Goal: Task Accomplishment & Management: Manage account settings

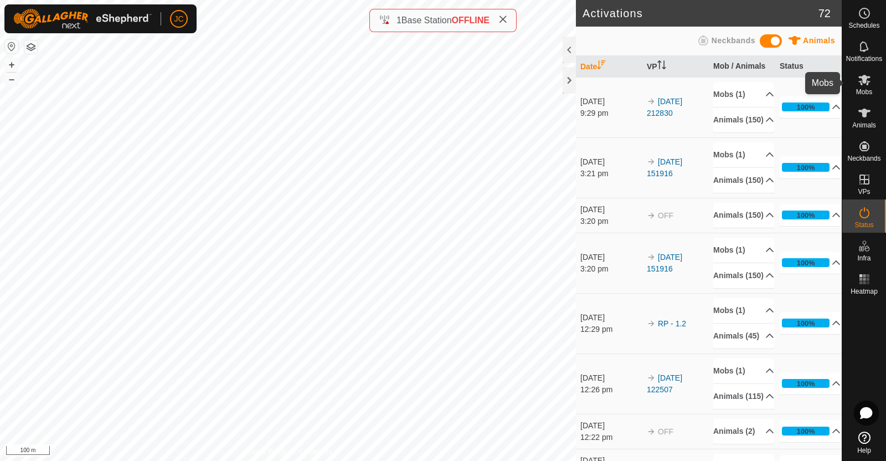
click at [870, 84] on icon at bounding box center [864, 79] width 13 height 13
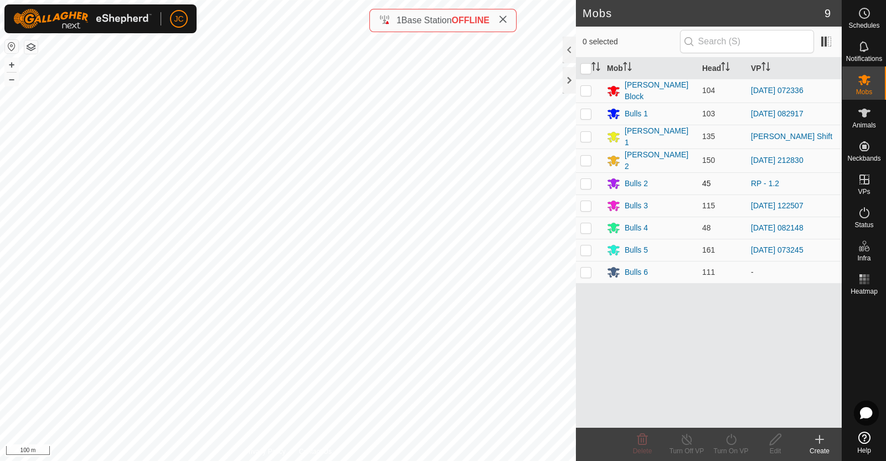
click at [588, 181] on p-checkbox at bounding box center [585, 183] width 11 height 9
checkbox input "true"
click at [734, 440] on icon at bounding box center [731, 439] width 14 height 13
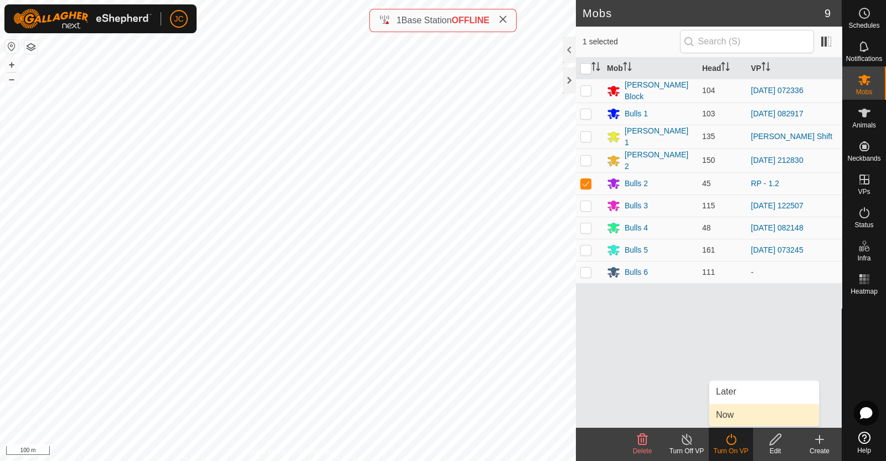
click at [732, 420] on link "Now" at bounding box center [764, 415] width 110 height 22
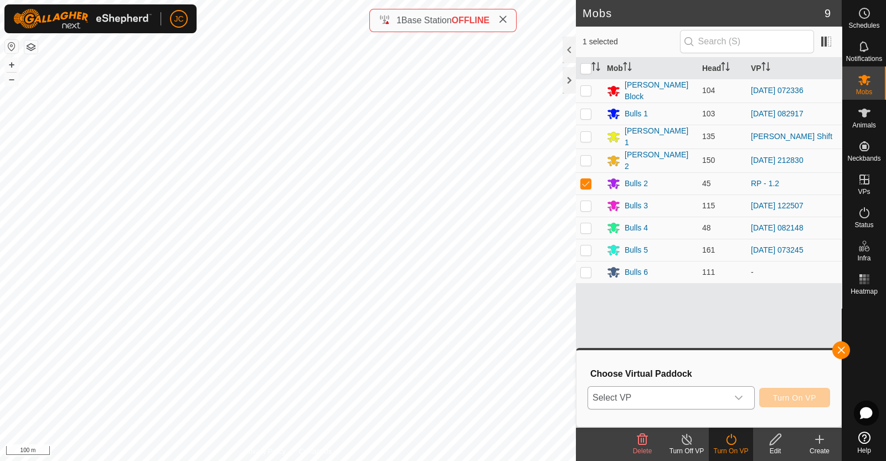
click at [723, 397] on span "Select VP" at bounding box center [658, 398] width 140 height 22
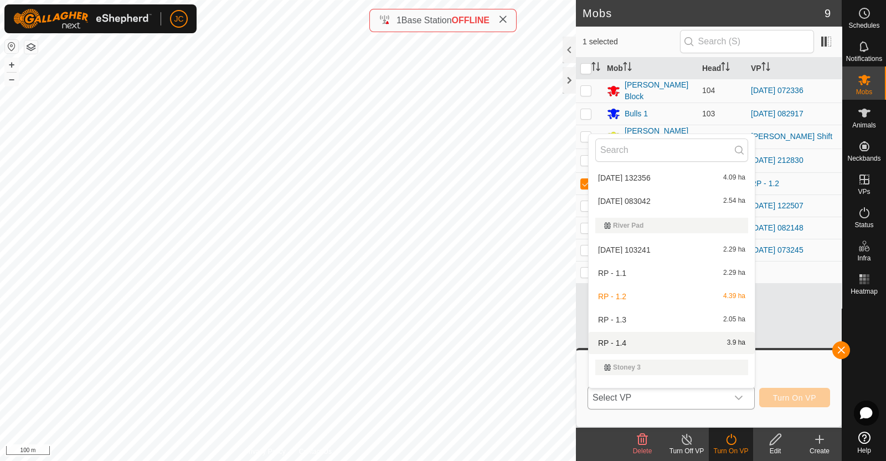
scroll to position [1409, 0]
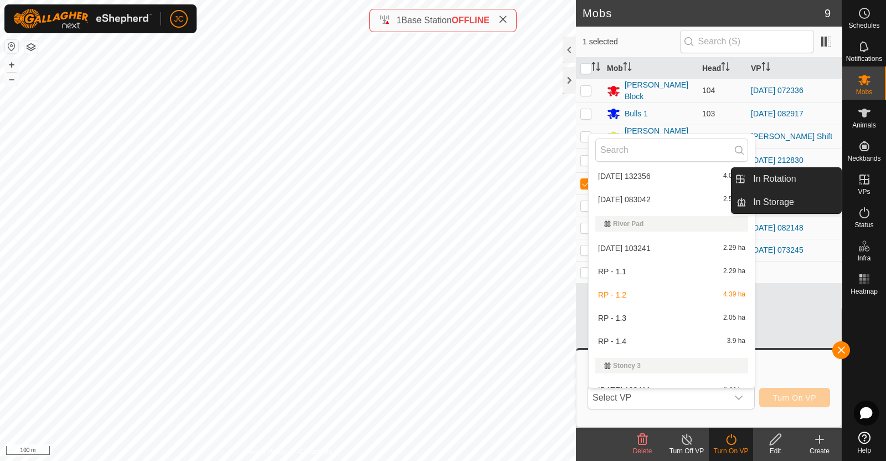
click at [873, 177] on es-virtualpaddocks-svg-icon at bounding box center [865, 180] width 20 height 18
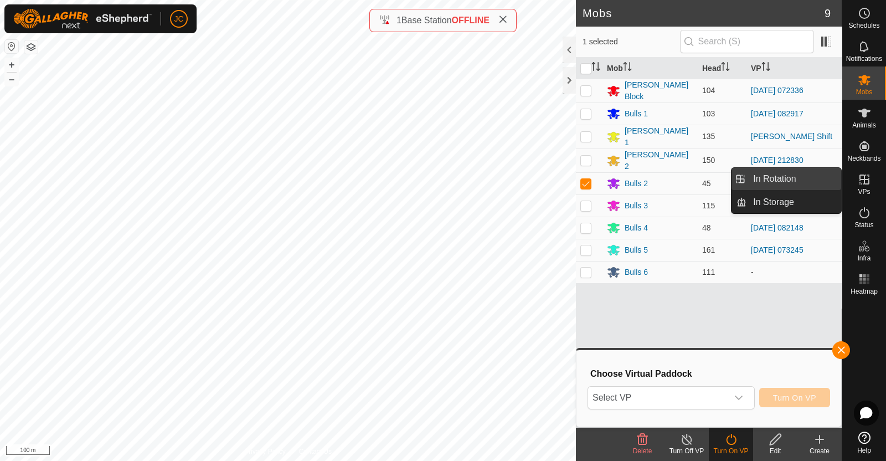
click at [829, 177] on link "In Rotation" at bounding box center [794, 179] width 95 height 22
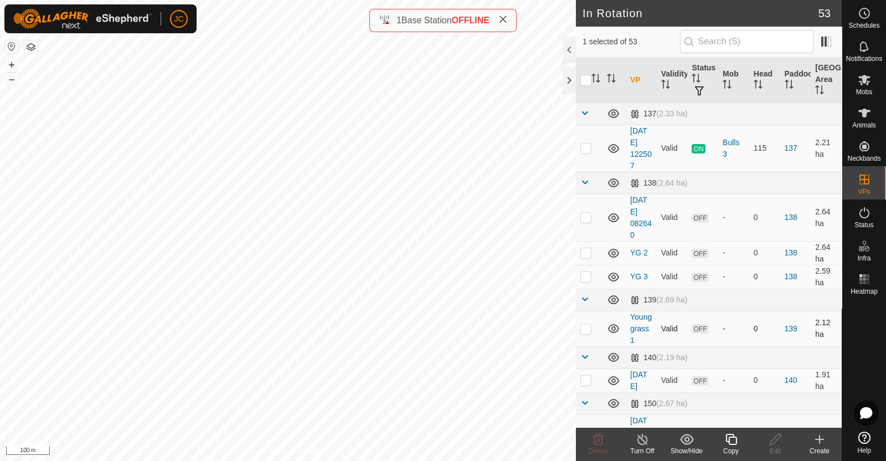
checkbox input "false"
checkbox input "true"
click at [773, 440] on icon at bounding box center [776, 439] width 14 height 13
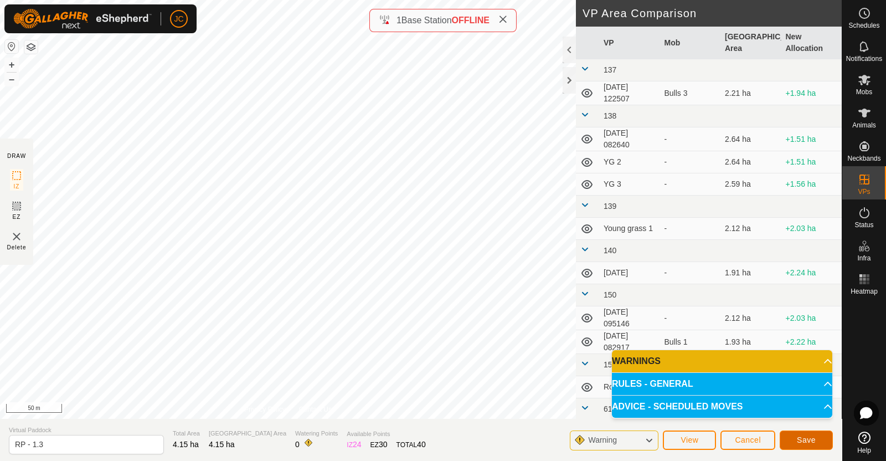
click at [816, 439] on button "Save" at bounding box center [806, 439] width 53 height 19
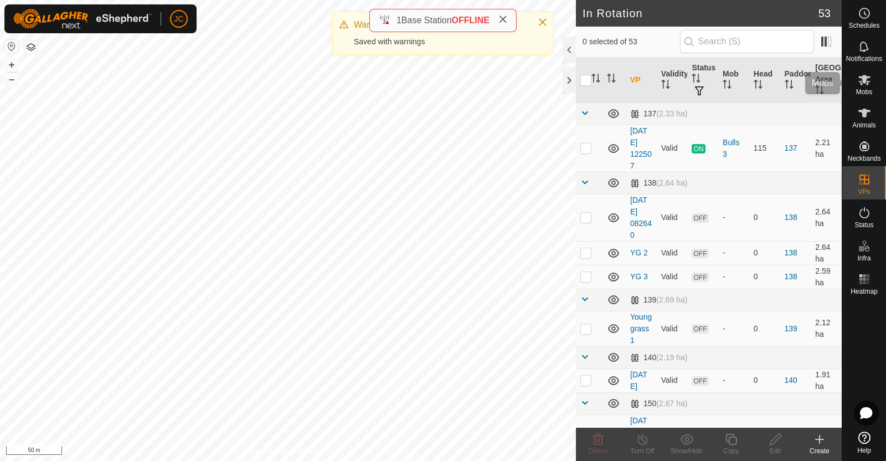
click at [867, 89] on span "Mobs" at bounding box center [864, 92] width 16 height 7
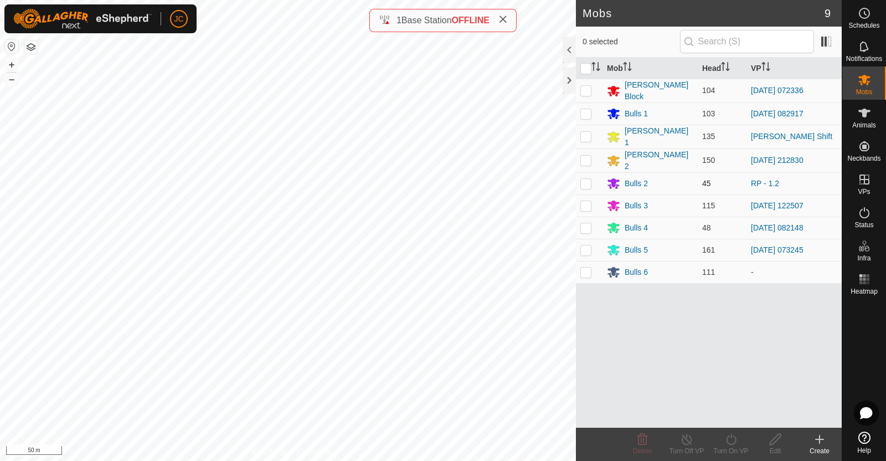
click at [583, 180] on p-checkbox at bounding box center [585, 183] width 11 height 9
checkbox input "true"
click at [735, 441] on icon at bounding box center [731, 439] width 14 height 13
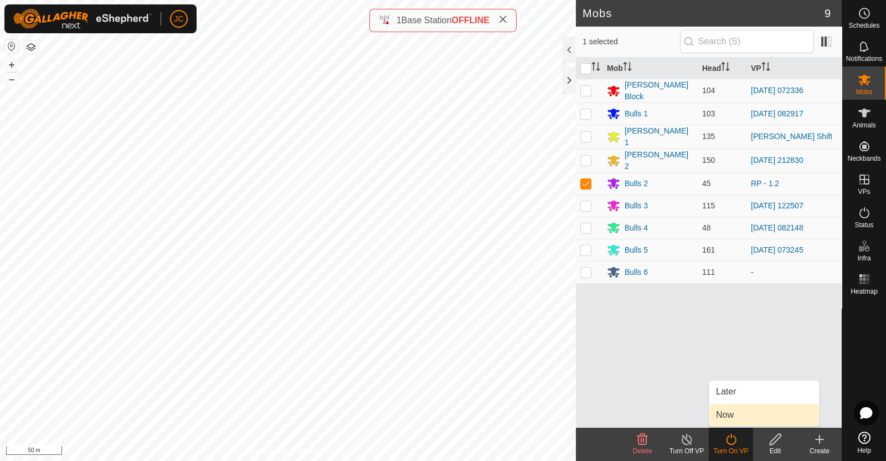
click at [734, 418] on link "Now" at bounding box center [764, 415] width 110 height 22
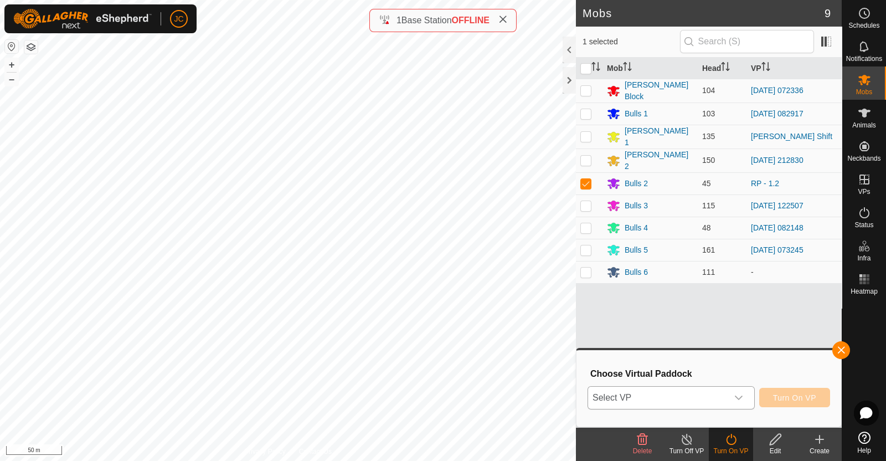
click at [733, 402] on div "dropdown trigger" at bounding box center [739, 398] width 22 height 22
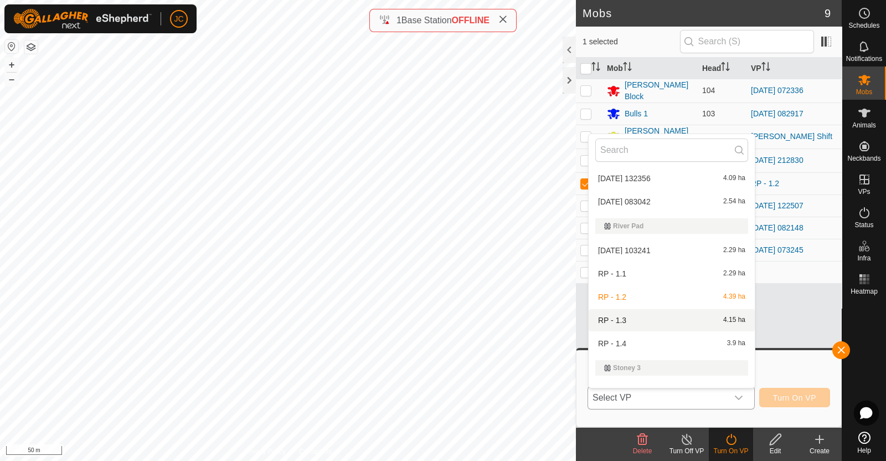
scroll to position [1468, 0]
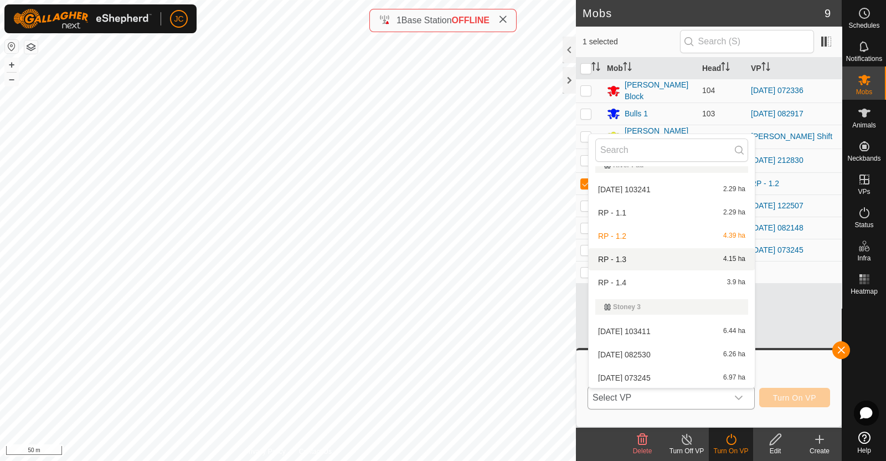
click at [681, 250] on li "RP - 1.3 4.15 ha" at bounding box center [672, 259] width 166 height 22
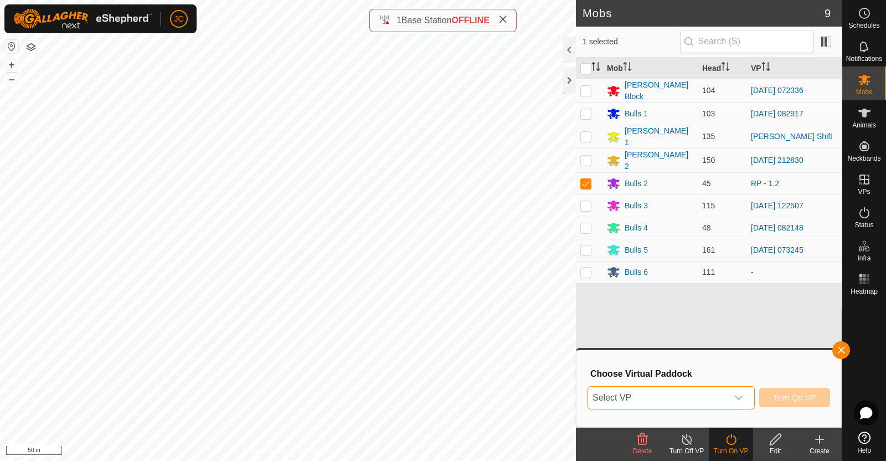
click at [707, 388] on span "Select VP" at bounding box center [658, 398] width 140 height 22
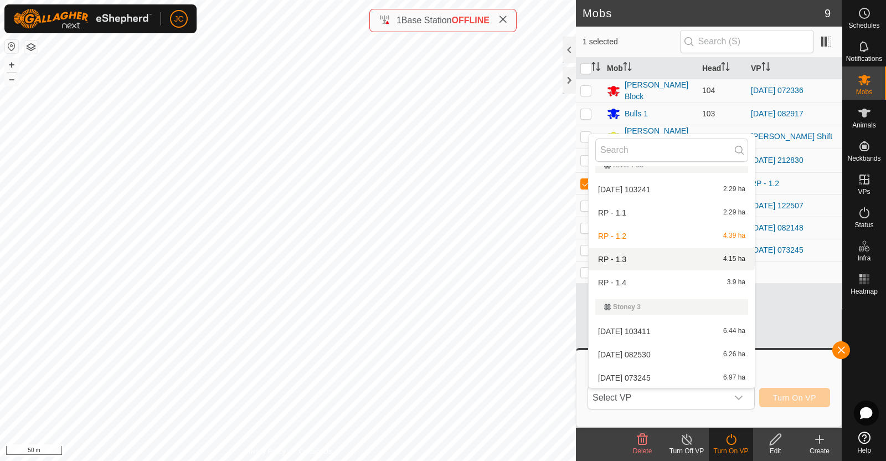
click at [654, 261] on li "RP - 1.3 4.15 ha" at bounding box center [672, 259] width 166 height 22
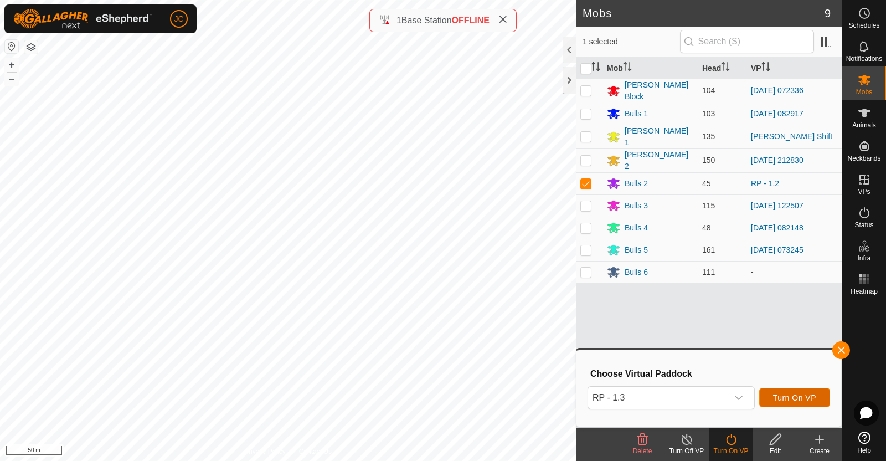
click at [809, 398] on span "Turn On VP" at bounding box center [794, 397] width 43 height 9
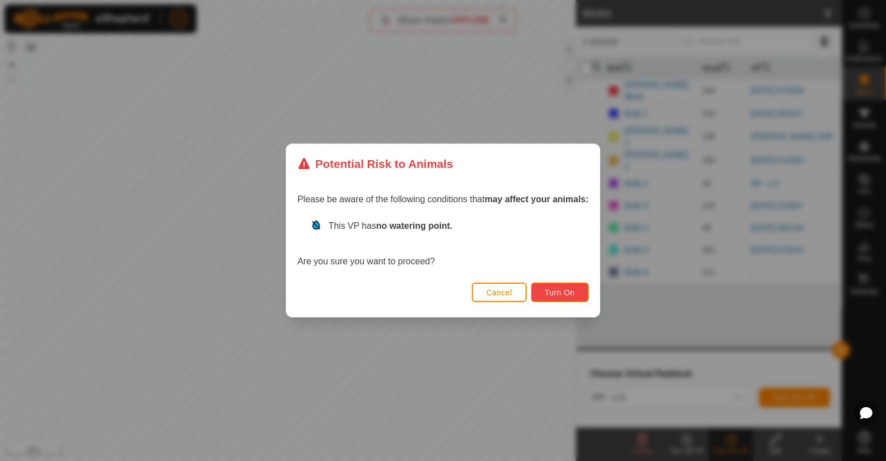
click at [552, 294] on span "Turn On" at bounding box center [560, 292] width 30 height 9
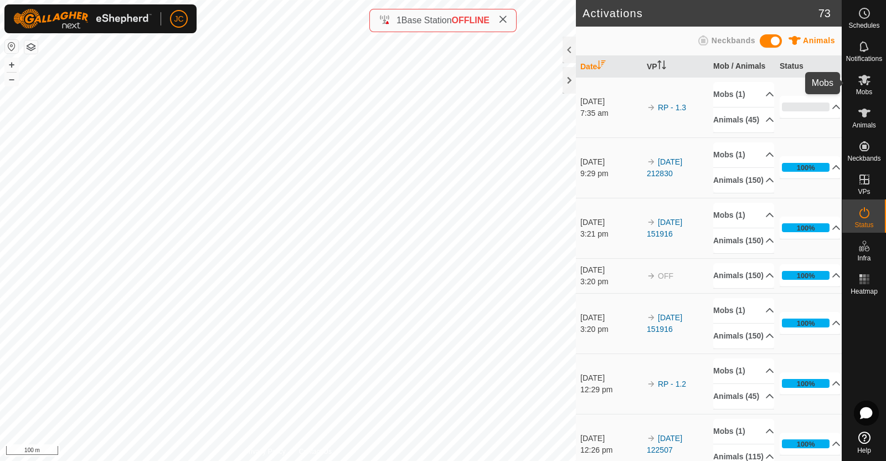
click at [863, 89] on span "Mobs" at bounding box center [864, 92] width 16 height 7
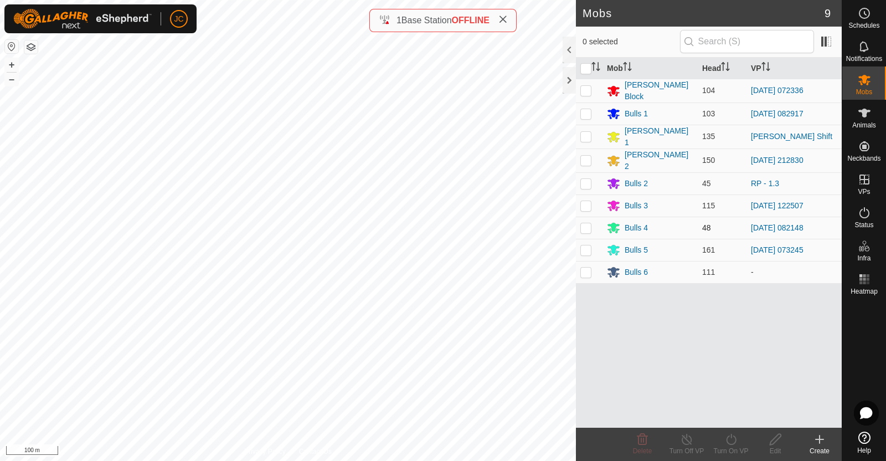
click at [589, 223] on p-checkbox at bounding box center [585, 227] width 11 height 9
checkbox input "true"
click at [732, 441] on icon at bounding box center [731, 439] width 14 height 13
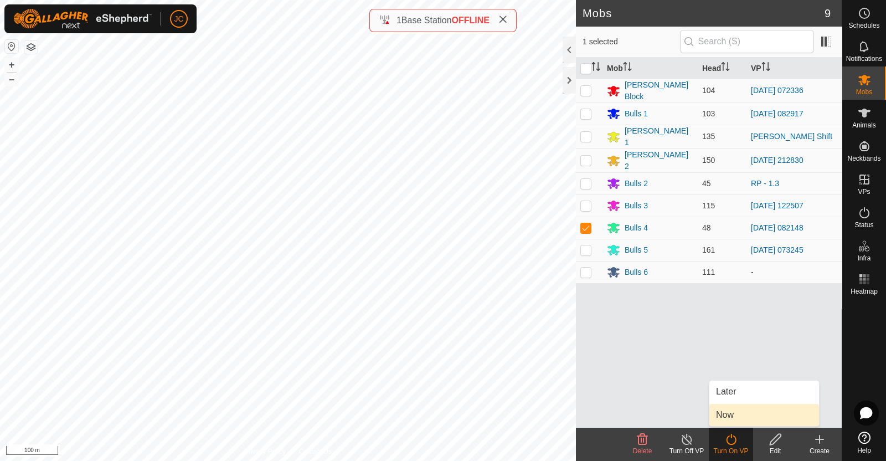
click at [732, 421] on link "Now" at bounding box center [764, 415] width 110 height 22
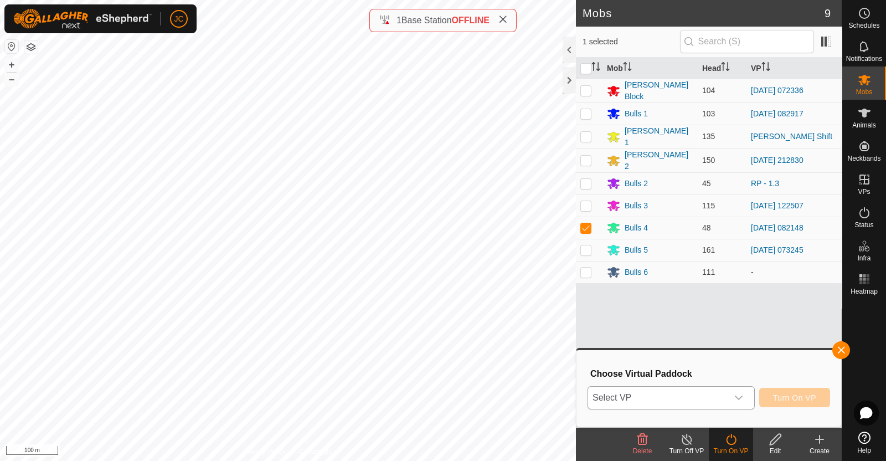
click at [703, 389] on span "Select VP" at bounding box center [658, 398] width 140 height 22
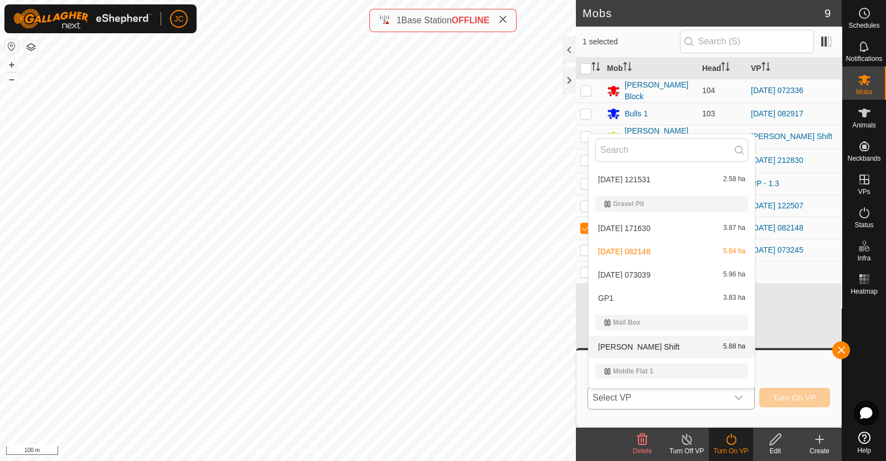
scroll to position [731, 0]
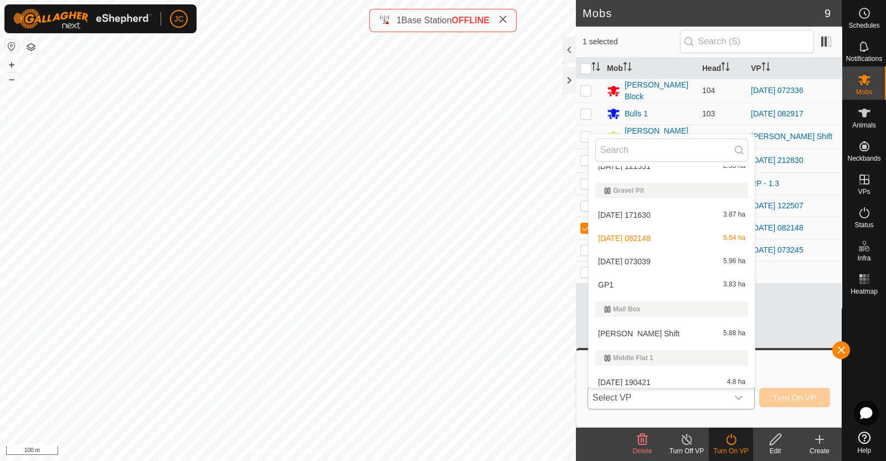
click at [678, 256] on li "2025-08-18 073039 5.96 ha" at bounding box center [672, 261] width 166 height 22
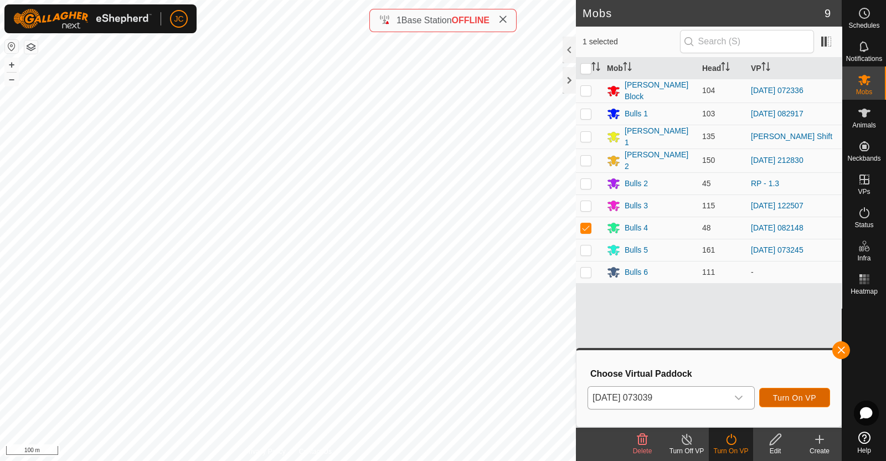
click at [800, 397] on span "Turn On VP" at bounding box center [794, 397] width 43 height 9
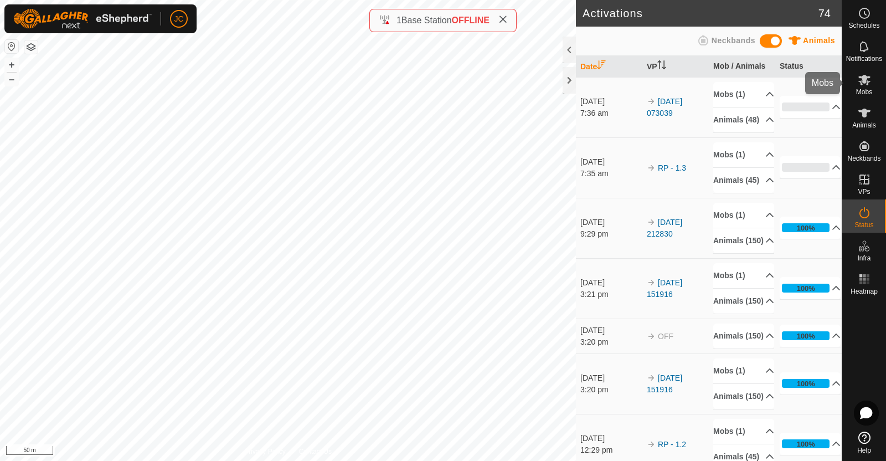
click at [866, 83] on icon at bounding box center [864, 79] width 13 height 13
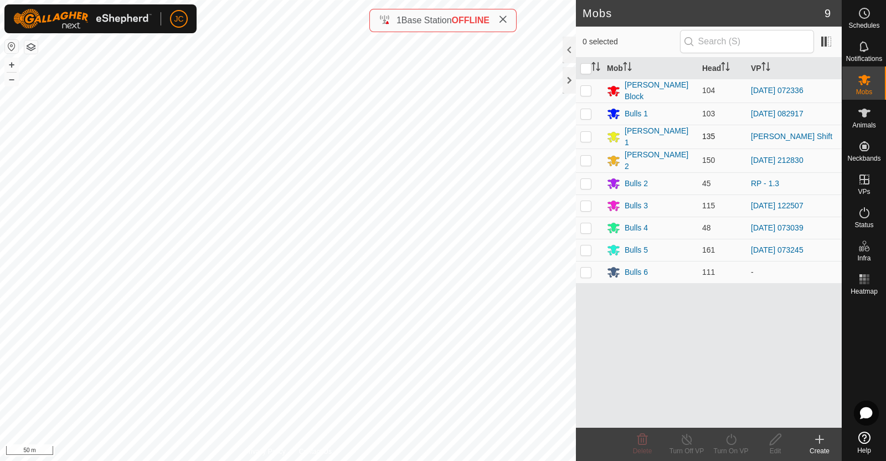
click at [586, 132] on p-checkbox at bounding box center [585, 136] width 11 height 9
checkbox input "true"
click at [732, 439] on icon at bounding box center [731, 439] width 14 height 13
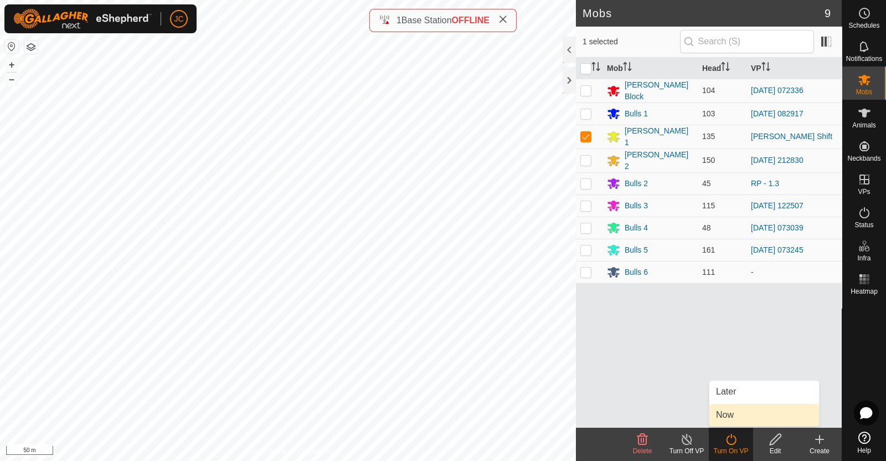
click at [724, 412] on link "Now" at bounding box center [764, 415] width 110 height 22
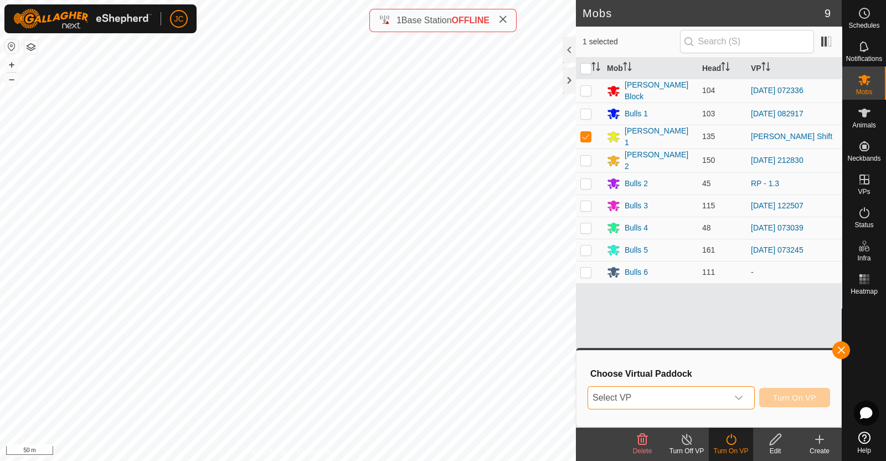
click at [706, 396] on span "Select VP" at bounding box center [658, 398] width 140 height 22
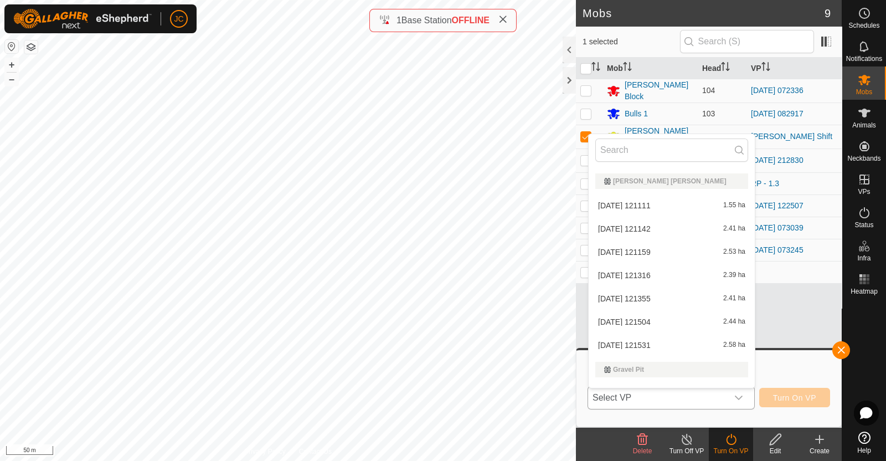
scroll to position [555, 0]
click at [678, 220] on li "2025-08-11 121142 2.41 ha" at bounding box center [672, 226] width 166 height 22
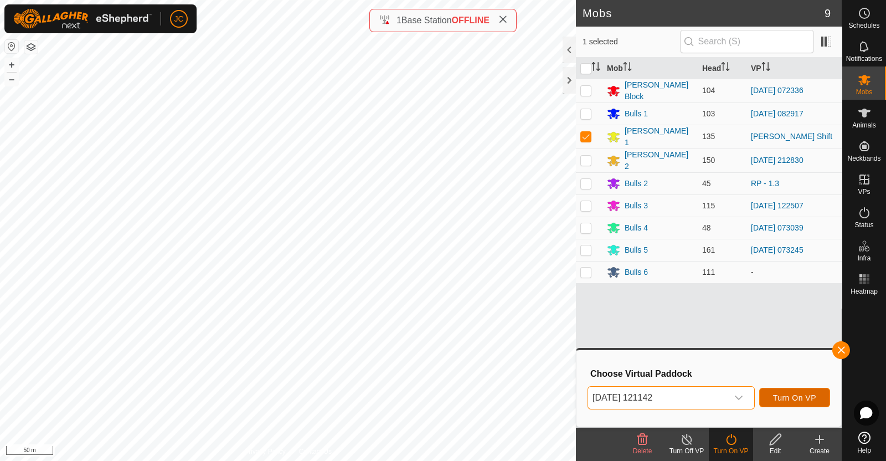
click at [791, 397] on span "Turn On VP" at bounding box center [794, 397] width 43 height 9
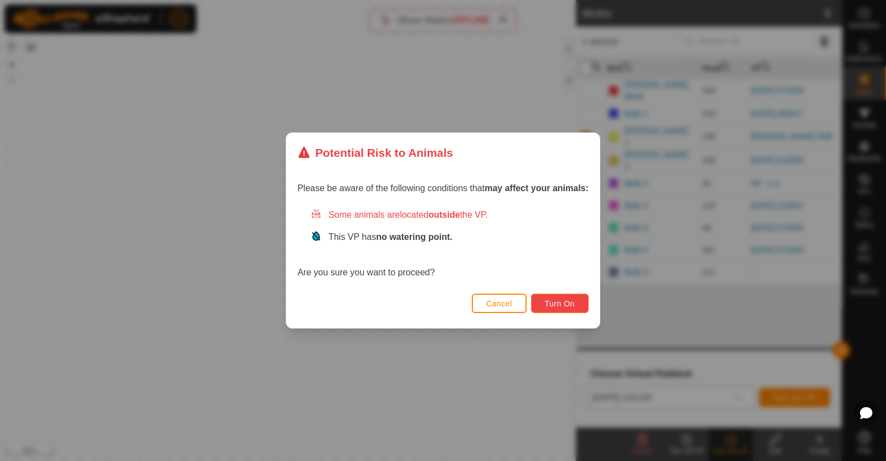
click at [575, 303] on span "Turn On" at bounding box center [560, 303] width 30 height 9
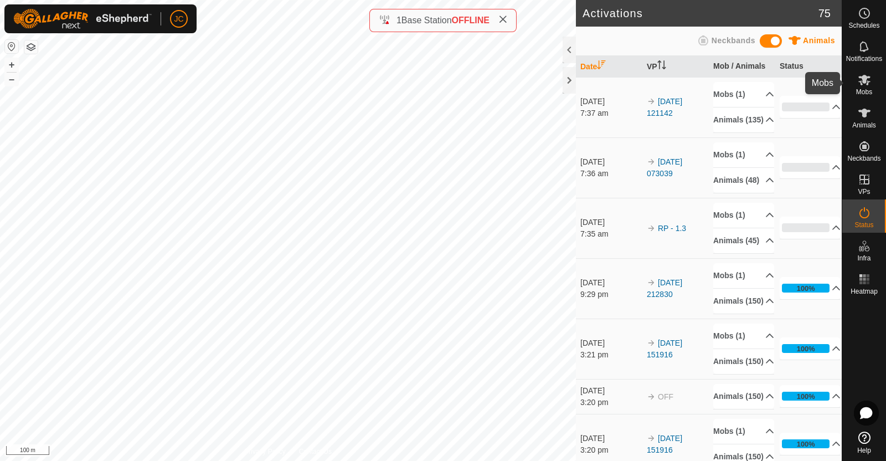
click at [867, 83] on icon at bounding box center [864, 80] width 12 height 11
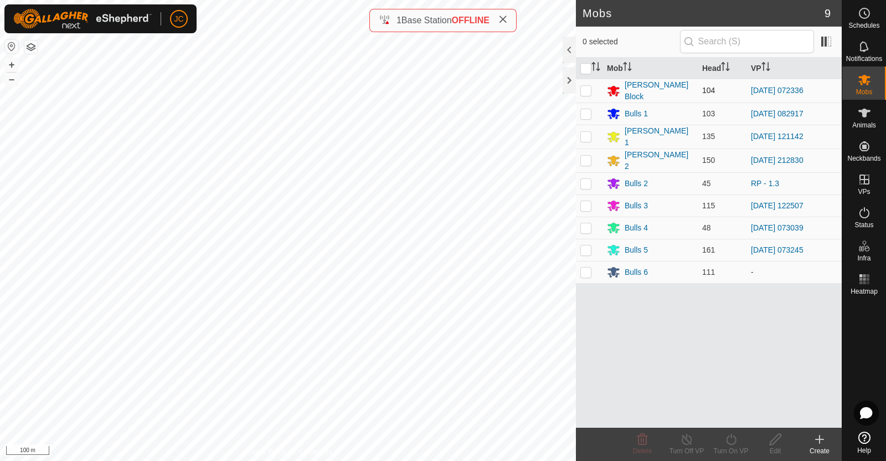
click at [587, 91] on p-checkbox at bounding box center [585, 90] width 11 height 9
checkbox input "true"
click at [728, 437] on icon at bounding box center [731, 439] width 14 height 13
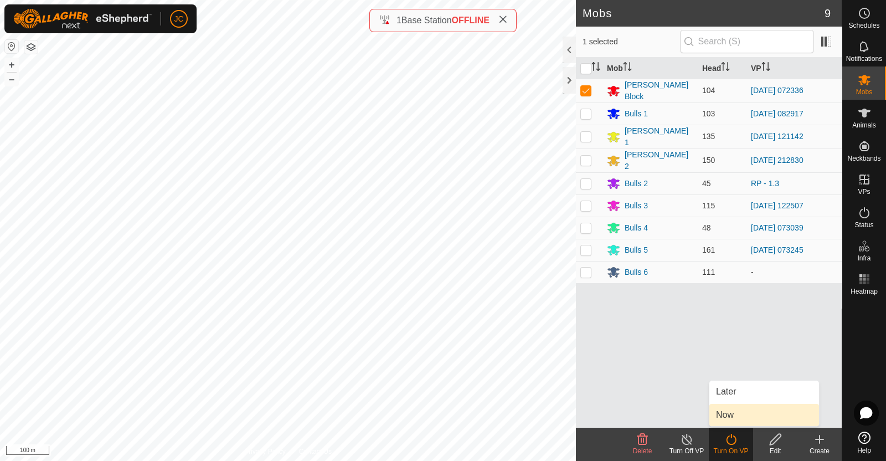
click at [728, 414] on link "Now" at bounding box center [764, 415] width 110 height 22
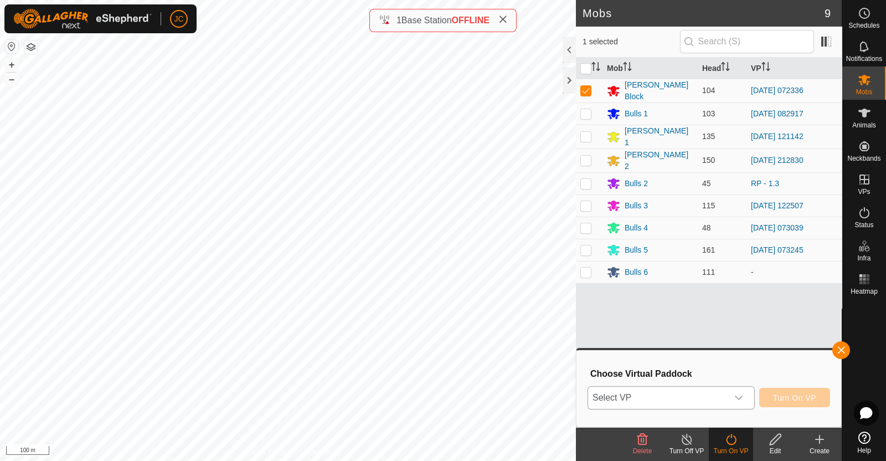
click at [726, 402] on span "Select VP" at bounding box center [658, 398] width 140 height 22
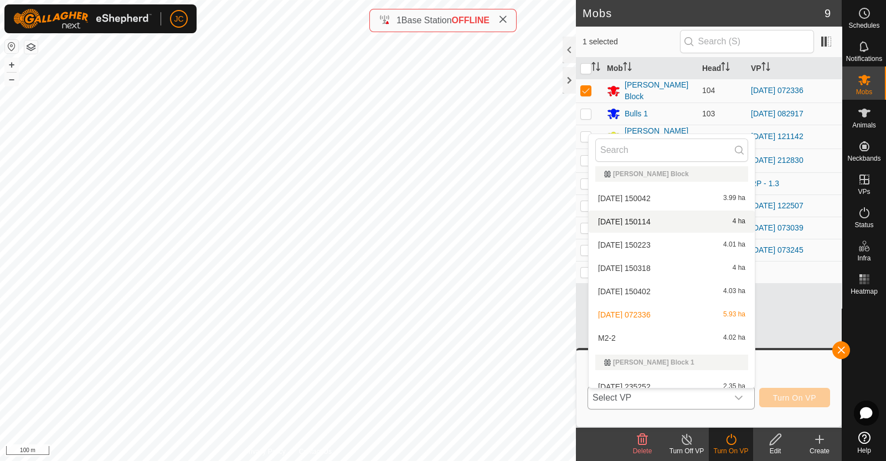
scroll to position [1022, 0]
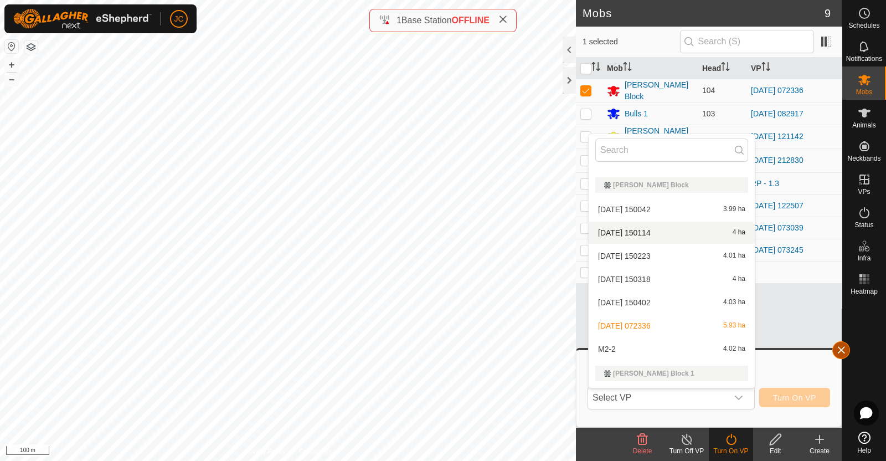
click at [839, 349] on button "button" at bounding box center [841, 350] width 18 height 18
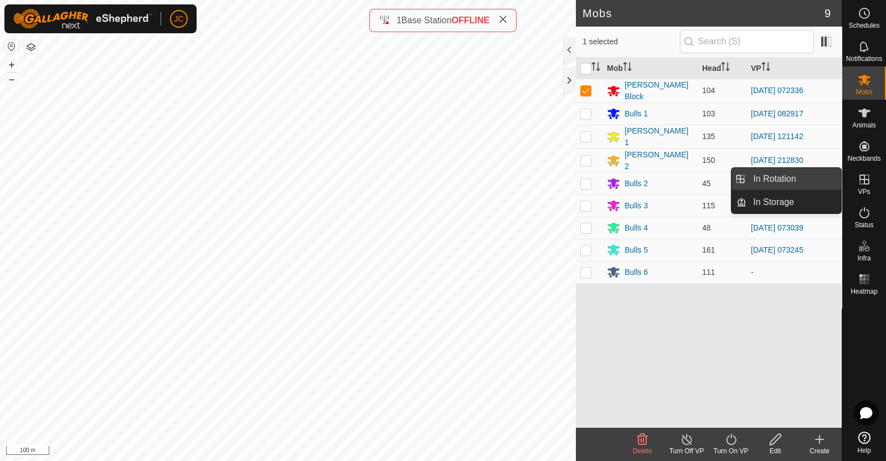
click at [826, 179] on link "In Rotation" at bounding box center [794, 179] width 95 height 22
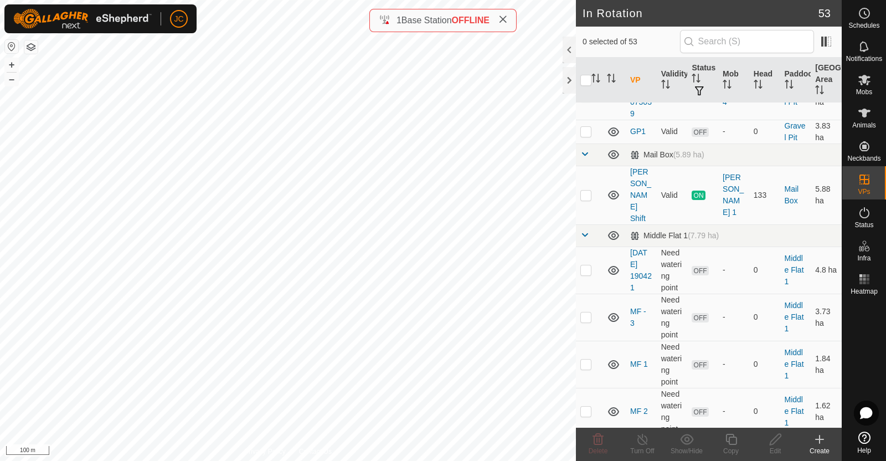
scroll to position [1554, 0]
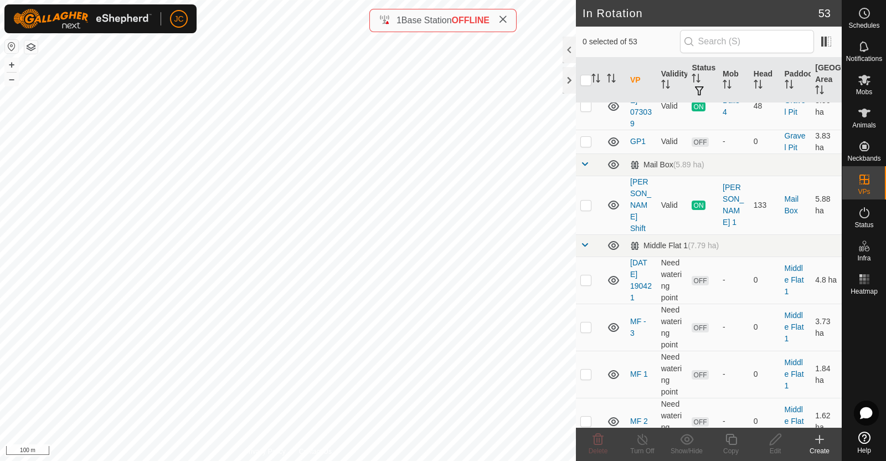
checkbox input "true"
click at [778, 442] on icon at bounding box center [776, 439] width 14 height 13
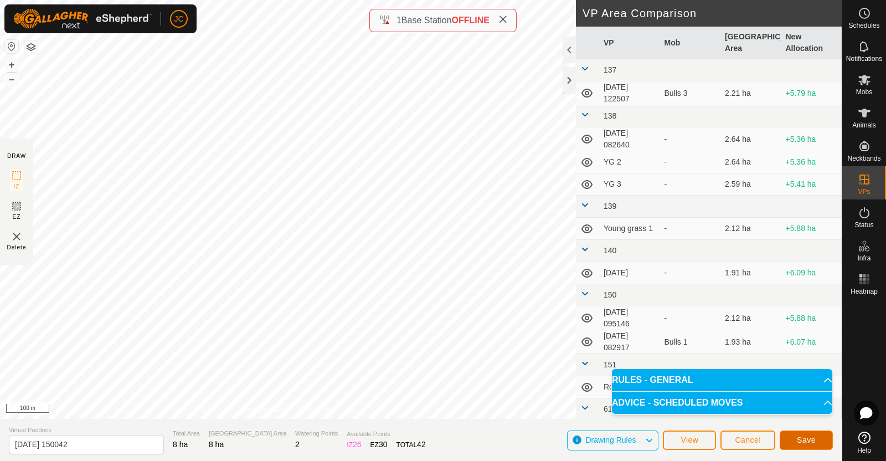
click at [803, 436] on span "Save" at bounding box center [806, 439] width 19 height 9
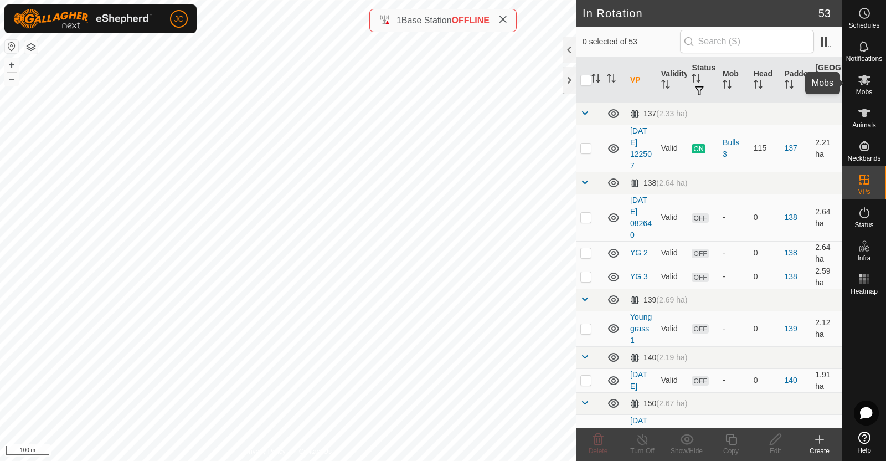
click at [873, 84] on es-mob-svg-icon at bounding box center [865, 80] width 20 height 18
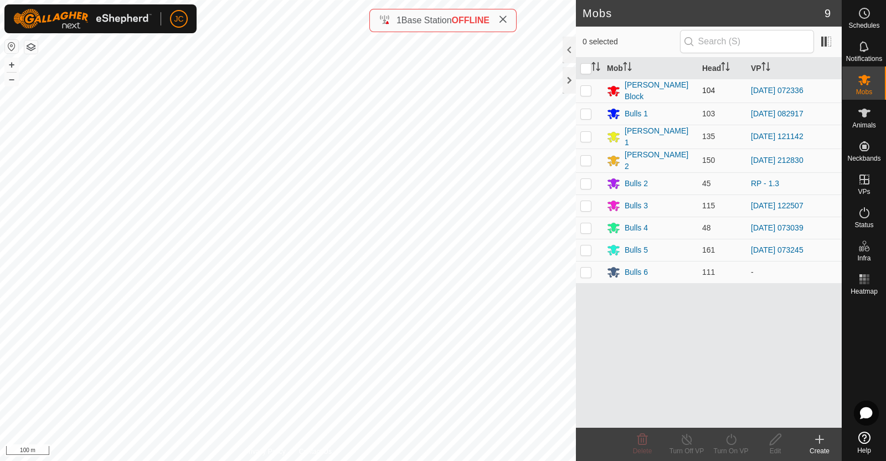
click at [587, 92] on p-checkbox at bounding box center [585, 90] width 11 height 9
checkbox input "true"
click at [729, 436] on icon at bounding box center [731, 439] width 14 height 13
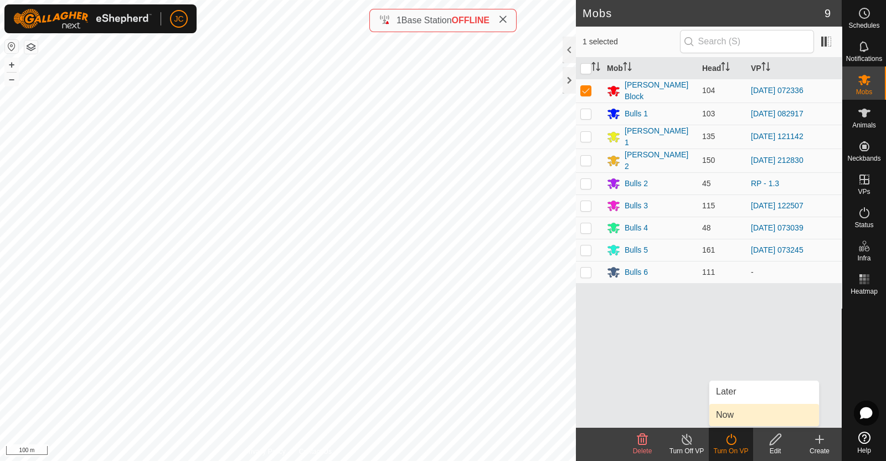
click at [717, 406] on link "Now" at bounding box center [764, 415] width 110 height 22
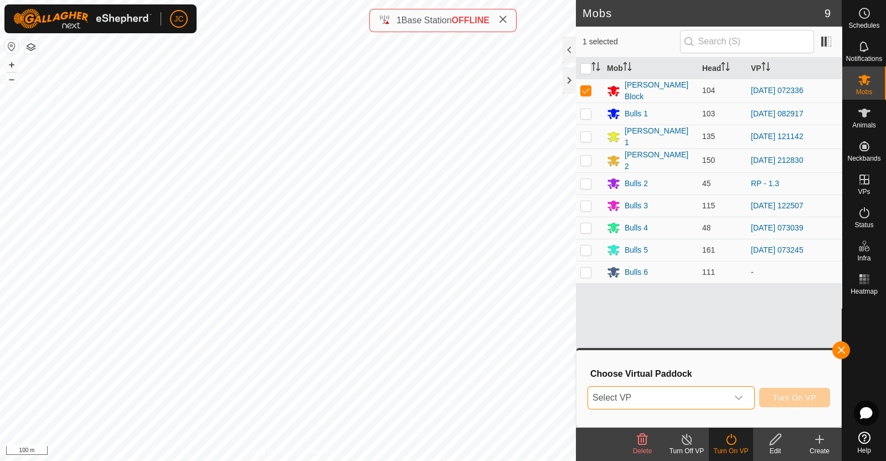
click at [716, 403] on span "Select VP" at bounding box center [658, 398] width 140 height 22
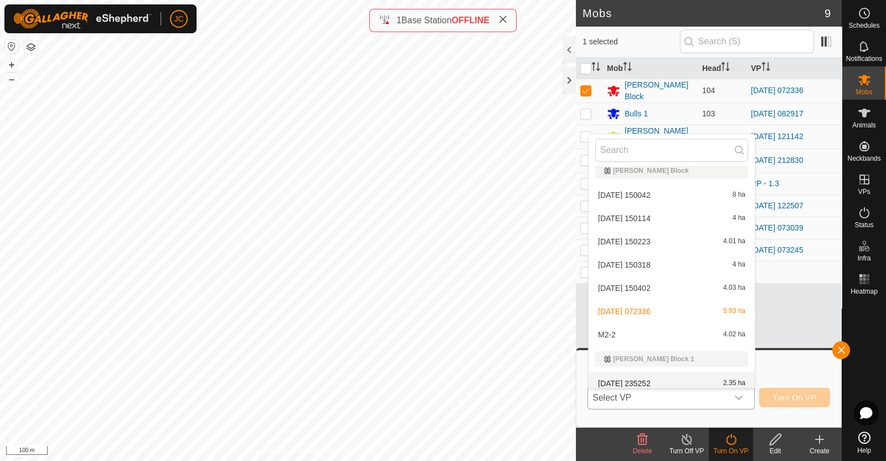
scroll to position [1013, 0]
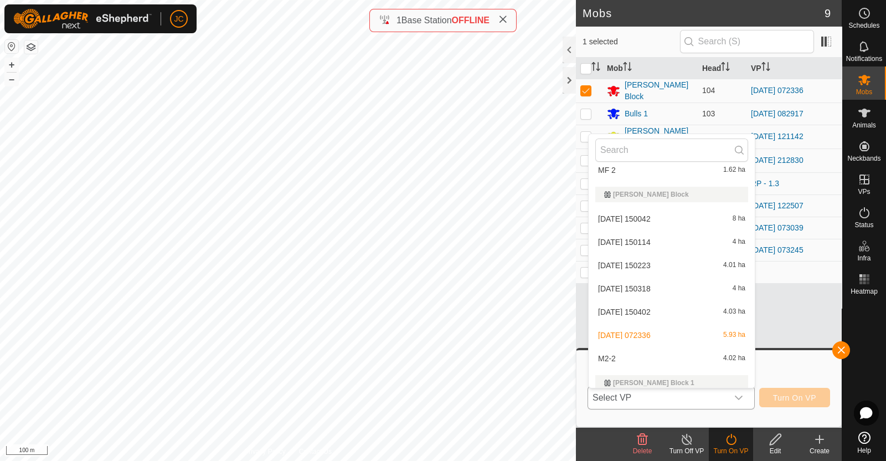
click at [696, 216] on li "2025-08-11 150042 8 ha" at bounding box center [672, 219] width 166 height 22
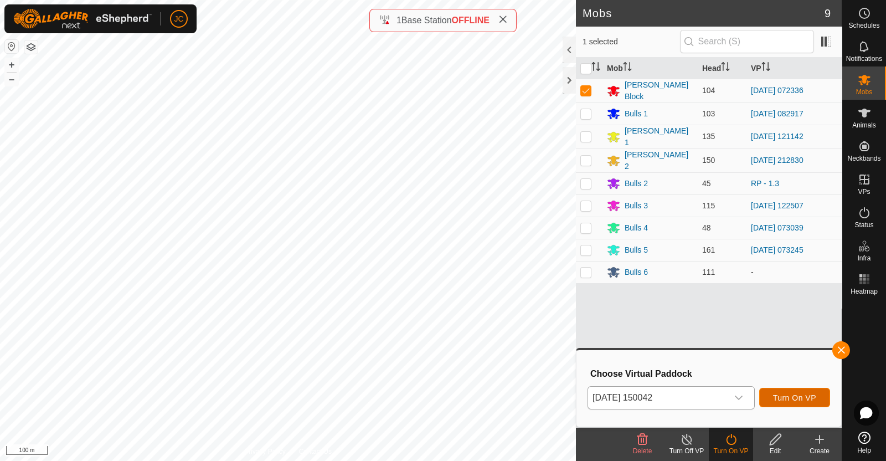
click at [791, 400] on span "Turn On VP" at bounding box center [794, 397] width 43 height 9
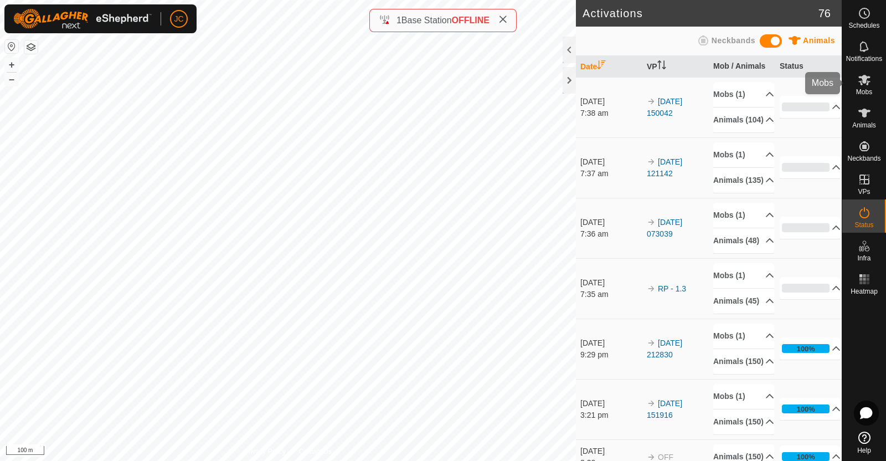
click at [867, 79] on icon at bounding box center [864, 80] width 12 height 11
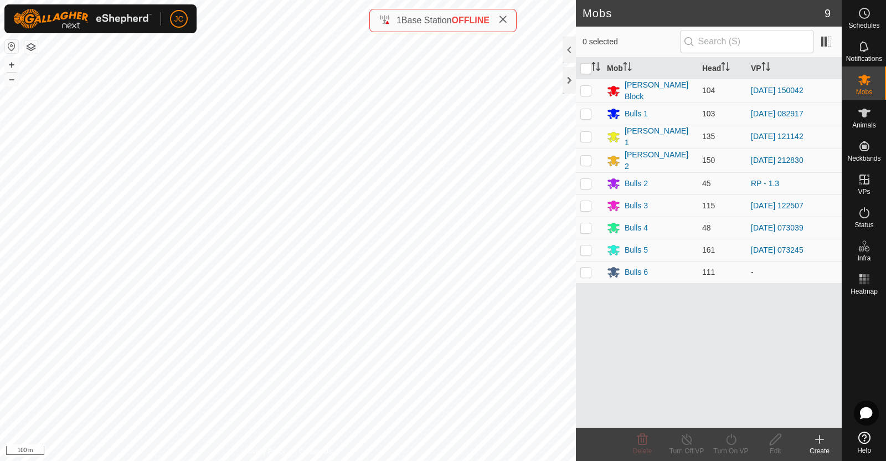
click at [590, 112] on p-checkbox at bounding box center [585, 113] width 11 height 9
checkbox input "true"
click at [731, 438] on icon at bounding box center [731, 439] width 14 height 13
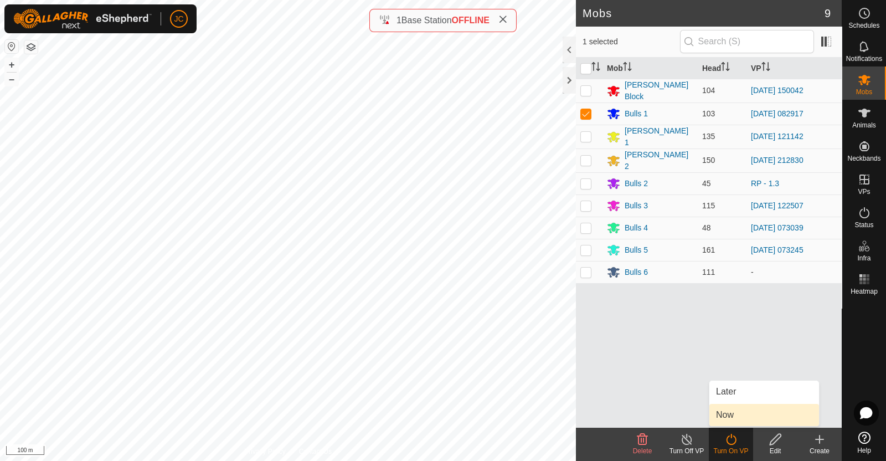
click at [735, 417] on link "Now" at bounding box center [764, 415] width 110 height 22
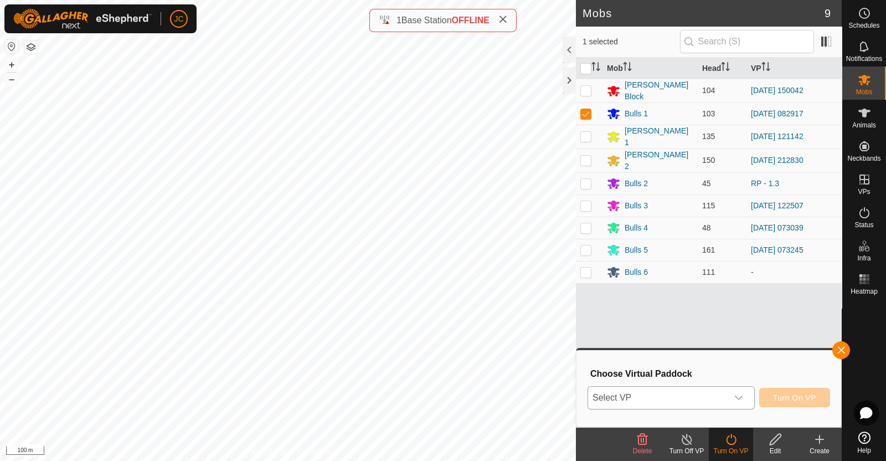
click at [735, 393] on icon "dropdown trigger" at bounding box center [738, 397] width 9 height 9
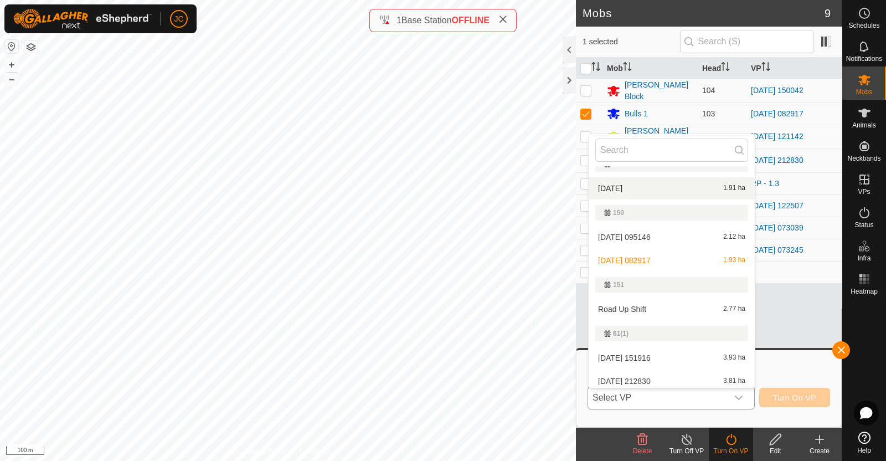
scroll to position [194, 0]
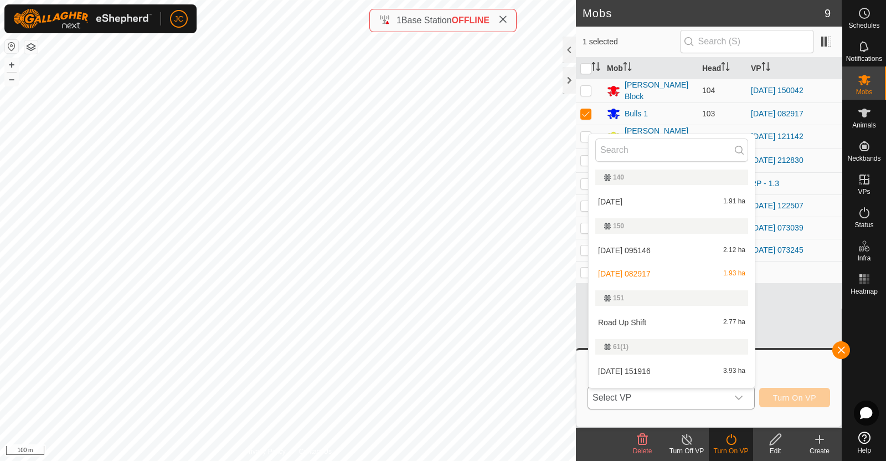
click at [670, 321] on li "Road Up Shift 2.77 ha" at bounding box center [672, 322] width 166 height 22
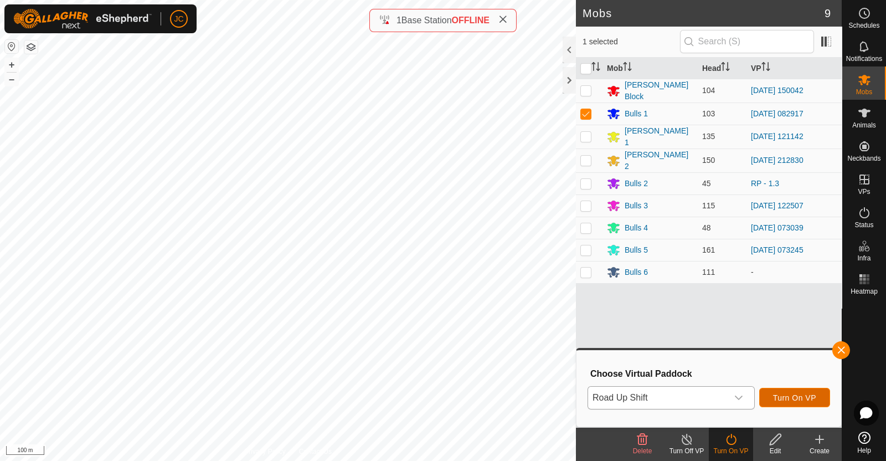
click at [811, 399] on span "Turn On VP" at bounding box center [794, 397] width 43 height 9
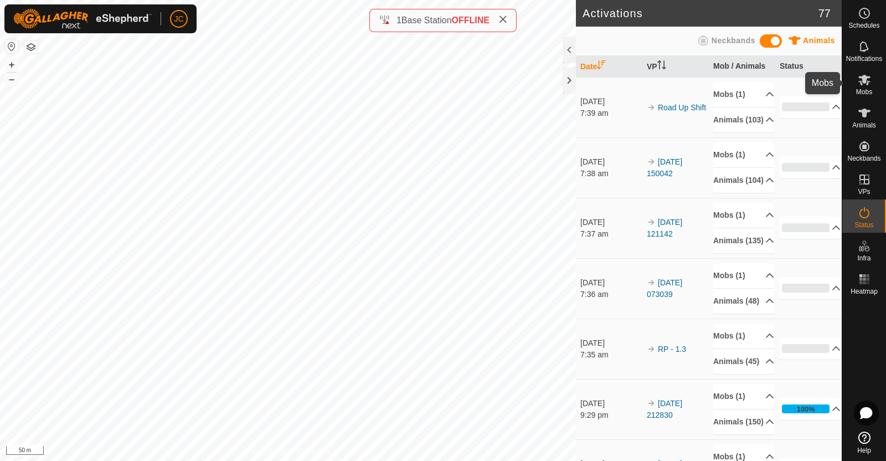
click at [873, 79] on es-mob-svg-icon at bounding box center [865, 80] width 20 height 18
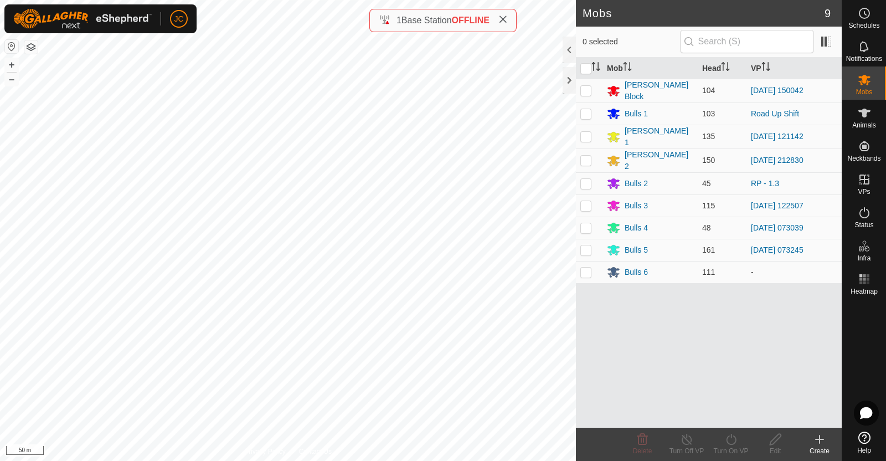
click at [587, 201] on p-checkbox at bounding box center [585, 205] width 11 height 9
checkbox input "true"
click at [689, 447] on div "Turn Off VP" at bounding box center [687, 451] width 44 height 10
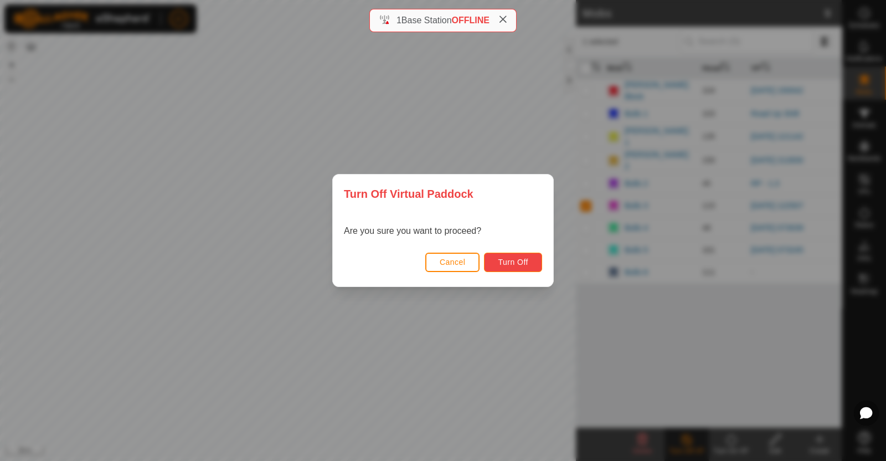
click at [524, 266] on span "Turn Off" at bounding box center [513, 262] width 30 height 9
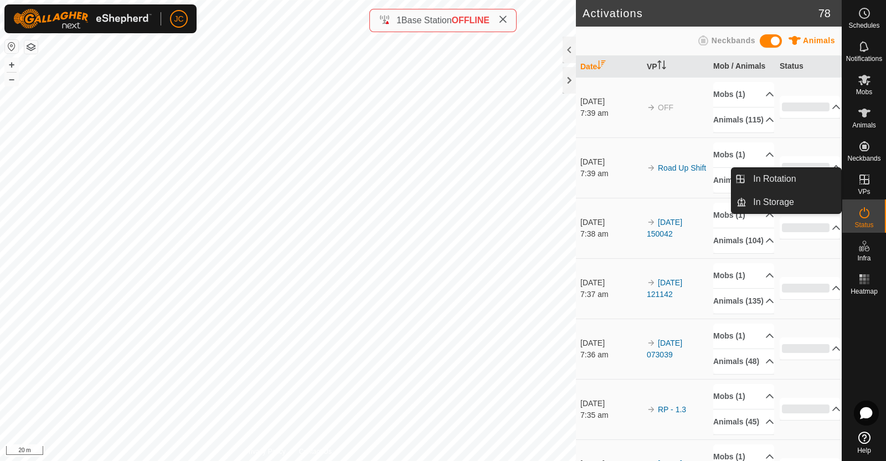
click at [862, 176] on icon at bounding box center [864, 179] width 13 height 13
click at [810, 178] on link "In Rotation" at bounding box center [794, 179] width 95 height 22
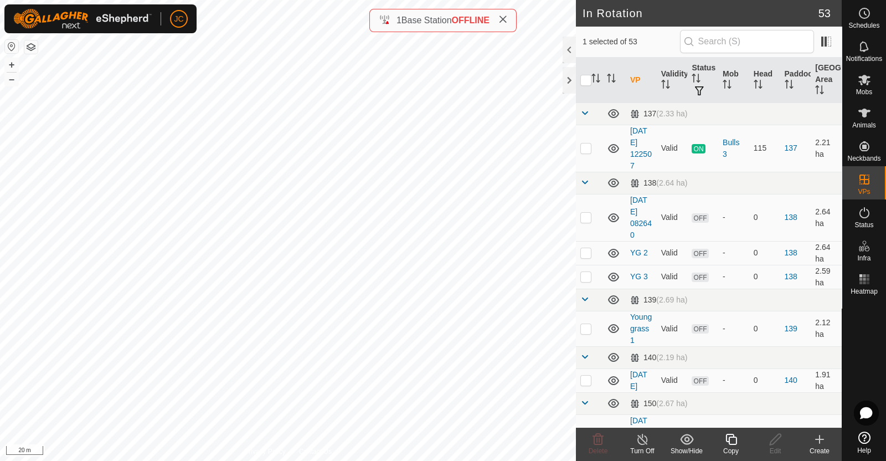
click at [816, 437] on icon at bounding box center [819, 439] width 13 height 13
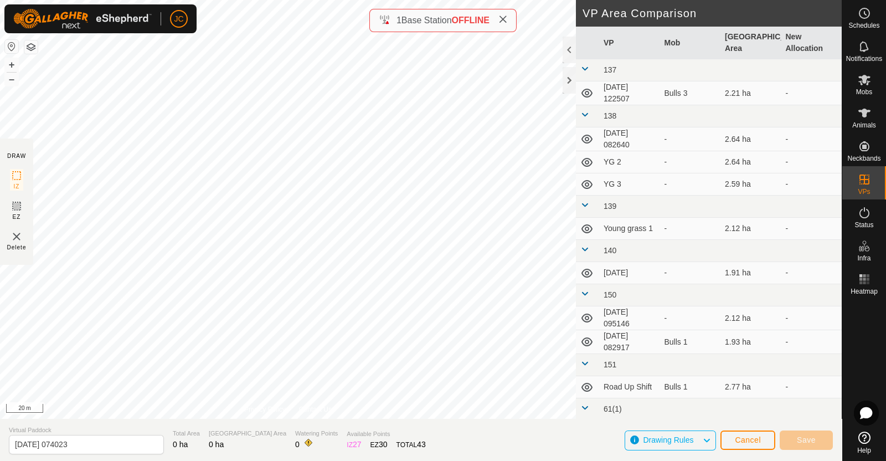
click at [348, 0] on html "JC Schedules Notifications Mobs Animals Neckbands VPs Status Infra Heatmap Help…" at bounding box center [443, 230] width 886 height 461
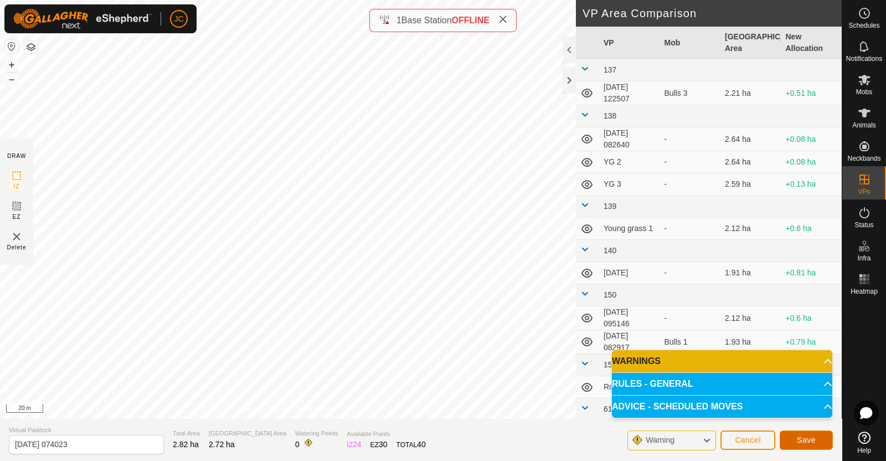
click at [809, 435] on span "Save" at bounding box center [806, 439] width 19 height 9
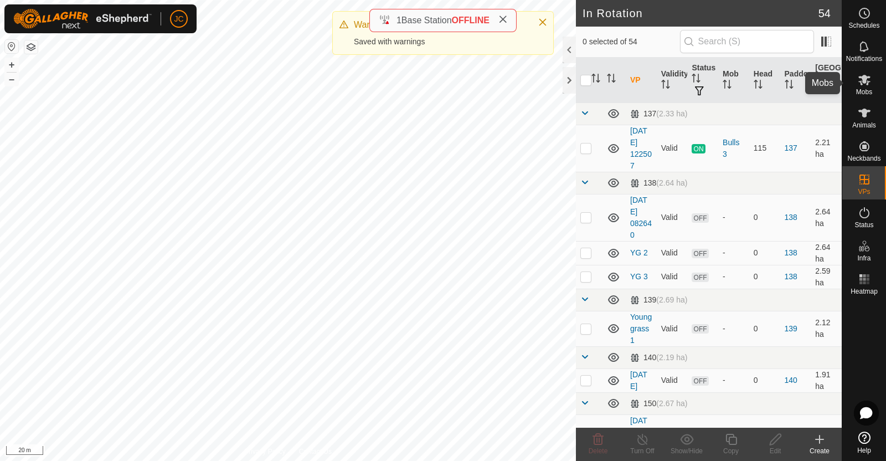
click at [872, 76] on es-mob-svg-icon at bounding box center [865, 80] width 20 height 18
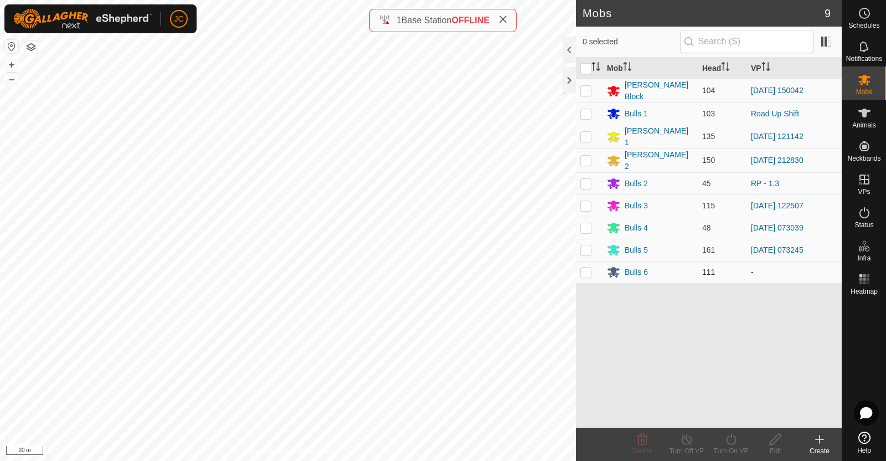
click at [587, 268] on p-checkbox at bounding box center [585, 271] width 11 height 9
checkbox input "true"
click at [737, 443] on icon at bounding box center [731, 439] width 14 height 13
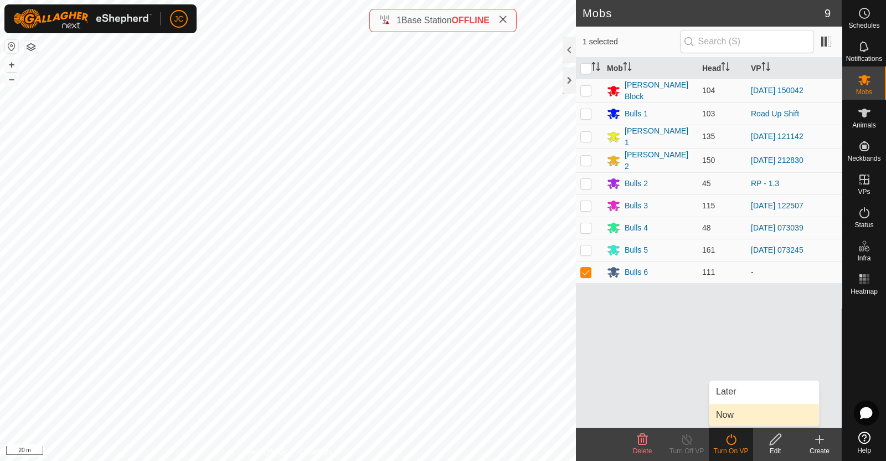
click at [743, 421] on link "Now" at bounding box center [764, 415] width 110 height 22
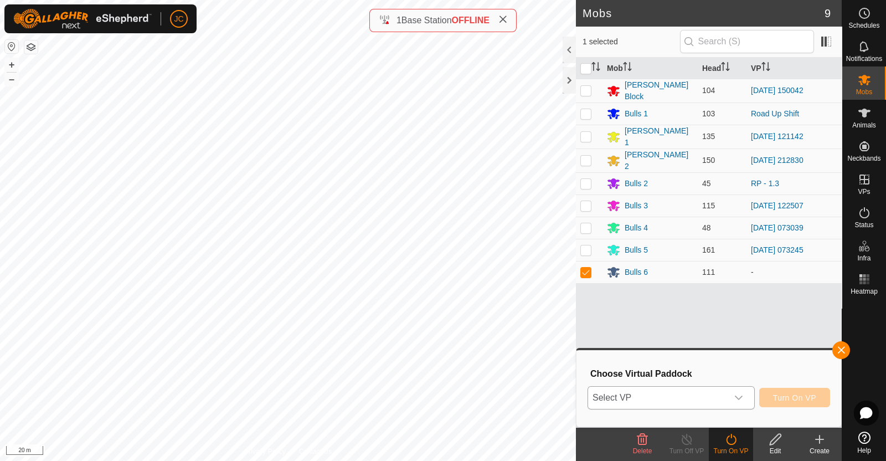
click at [734, 392] on div "dropdown trigger" at bounding box center [739, 398] width 22 height 22
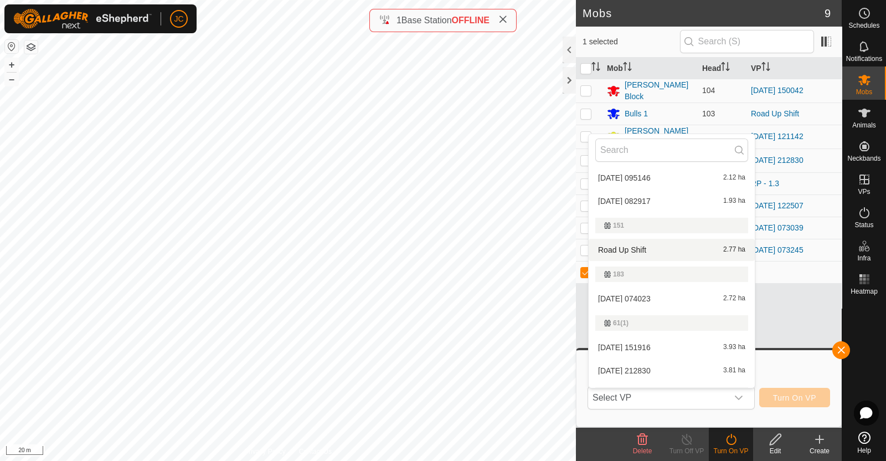
scroll to position [268, 0]
click at [698, 289] on li "2025-08-19 074023 2.72 ha" at bounding box center [672, 297] width 166 height 22
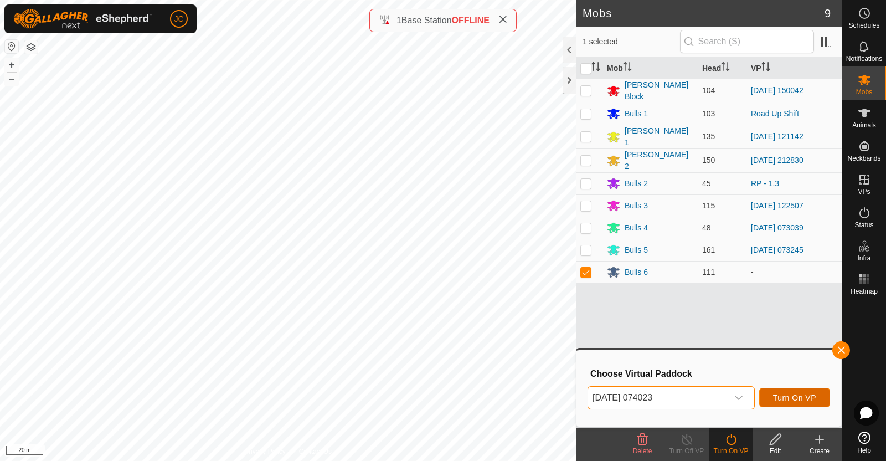
click at [800, 395] on span "Turn On VP" at bounding box center [794, 397] width 43 height 9
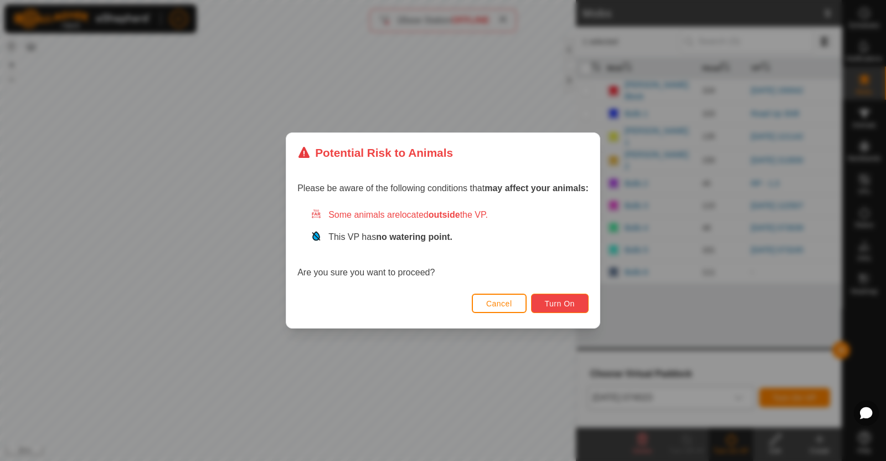
click at [577, 303] on button "Turn On" at bounding box center [560, 303] width 58 height 19
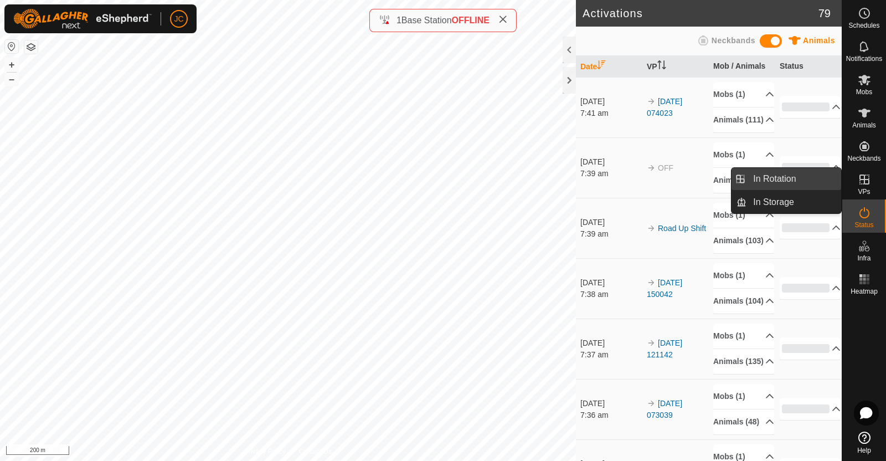
click at [825, 178] on link "In Rotation" at bounding box center [794, 179] width 95 height 22
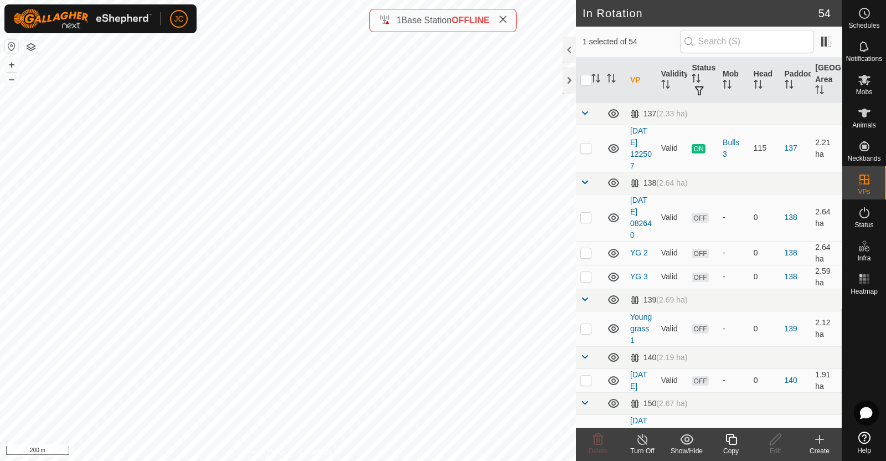
click at [824, 440] on icon at bounding box center [819, 439] width 13 height 13
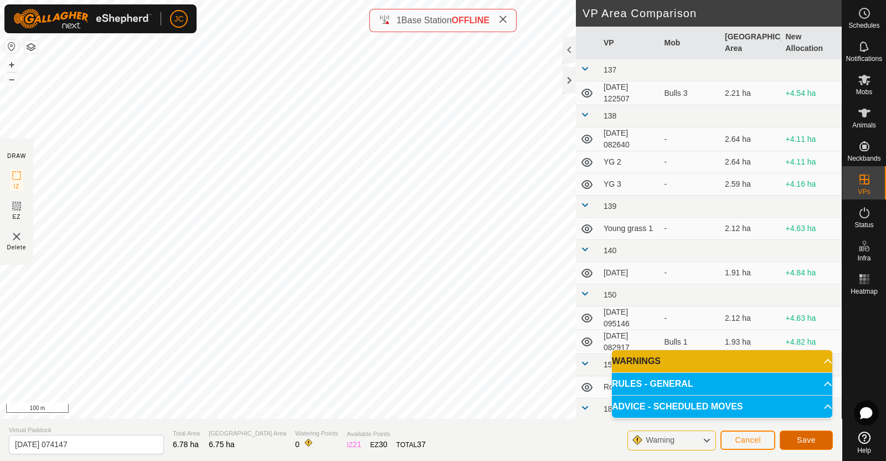
click at [807, 440] on span "Save" at bounding box center [806, 439] width 19 height 9
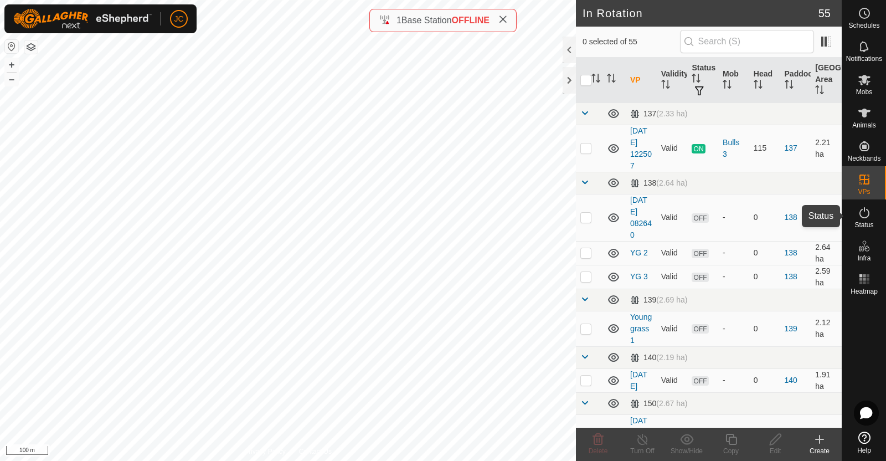
click at [873, 224] on div "Status" at bounding box center [864, 215] width 44 height 33
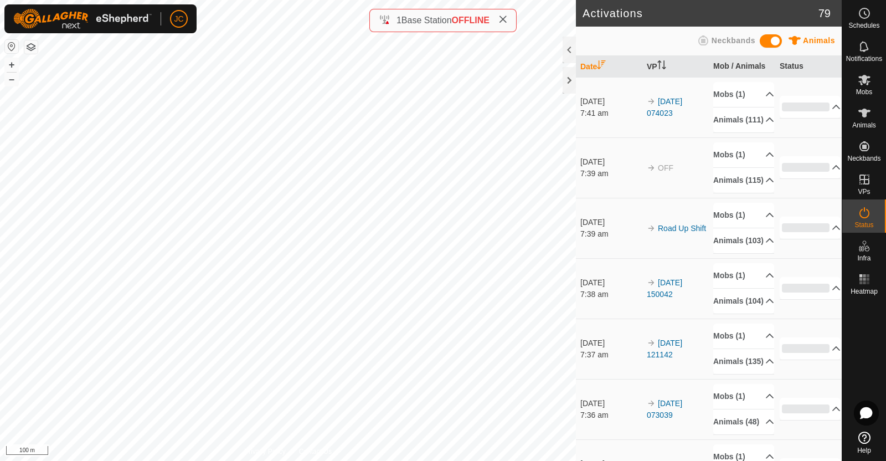
click at [873, 224] on div "Status" at bounding box center [864, 215] width 44 height 33
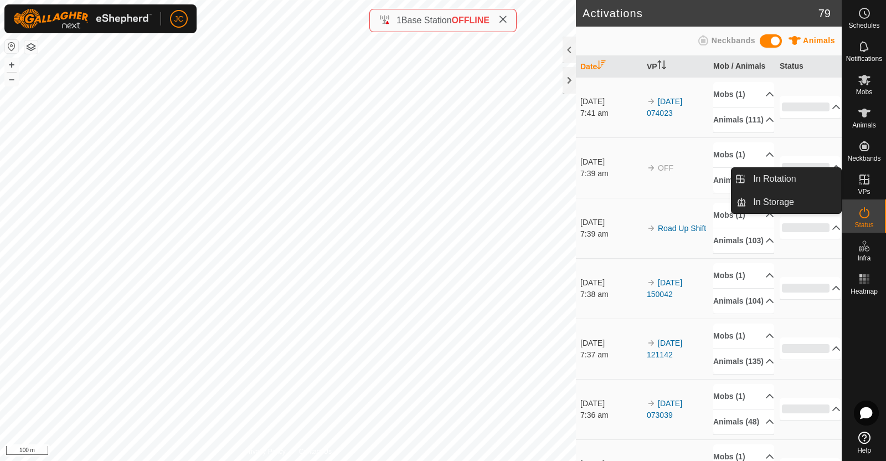
click at [861, 184] on icon at bounding box center [864, 179] width 13 height 13
click at [774, 181] on link "In Rotation" at bounding box center [794, 179] width 95 height 22
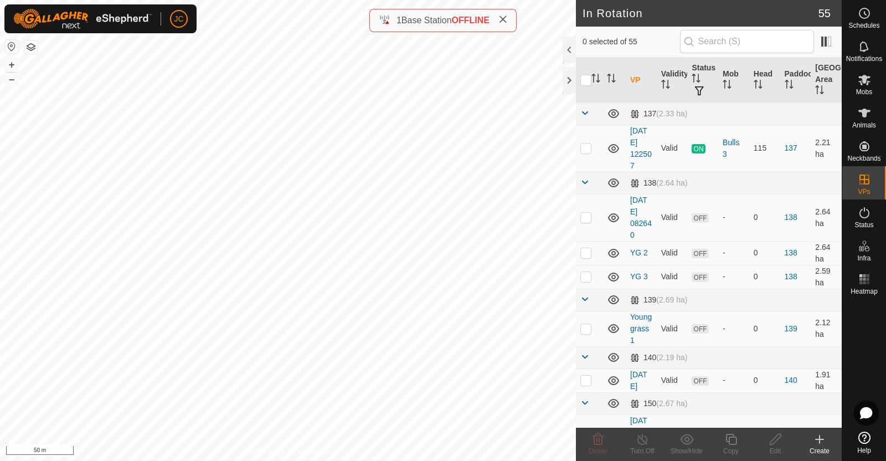
click at [817, 435] on icon at bounding box center [819, 439] width 13 height 13
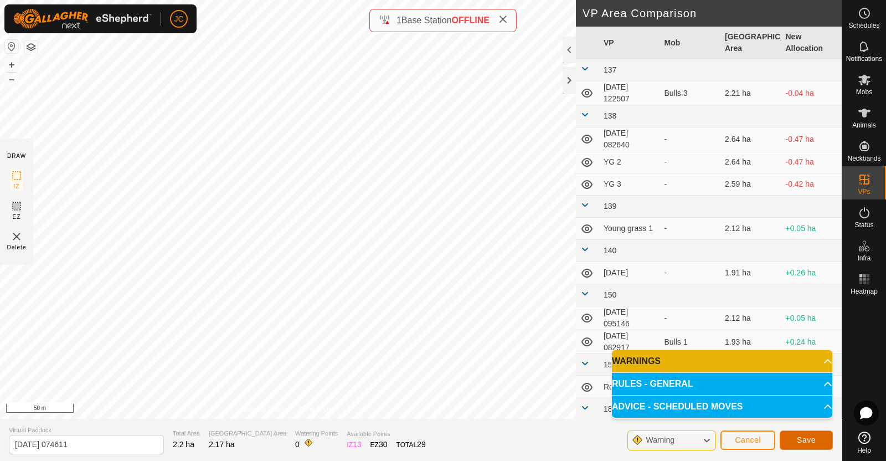
click at [814, 436] on span "Save" at bounding box center [806, 439] width 19 height 9
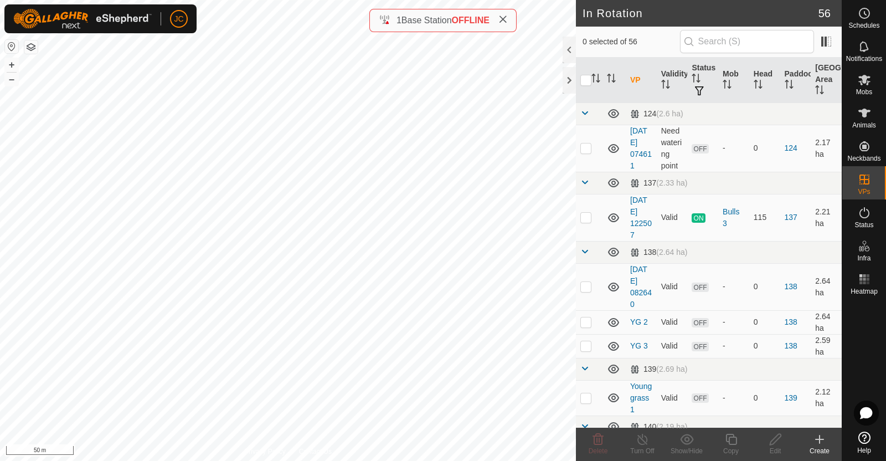
click at [825, 441] on icon at bounding box center [819, 439] width 13 height 13
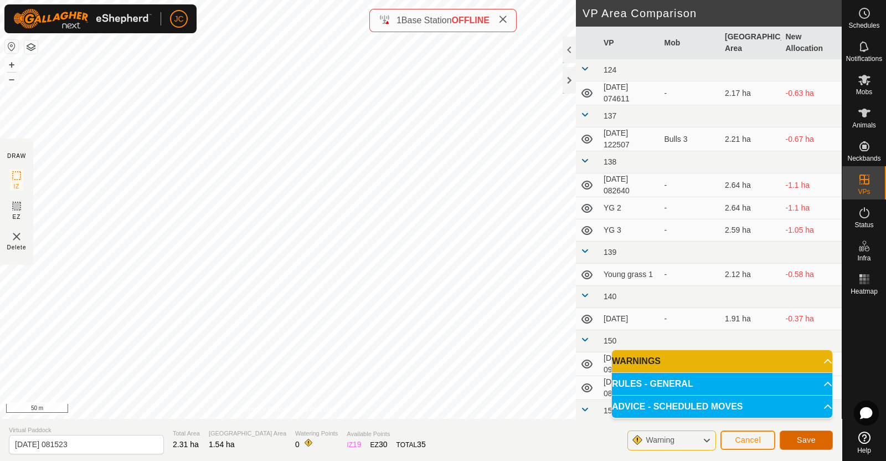
click at [796, 443] on button "Save" at bounding box center [806, 439] width 53 height 19
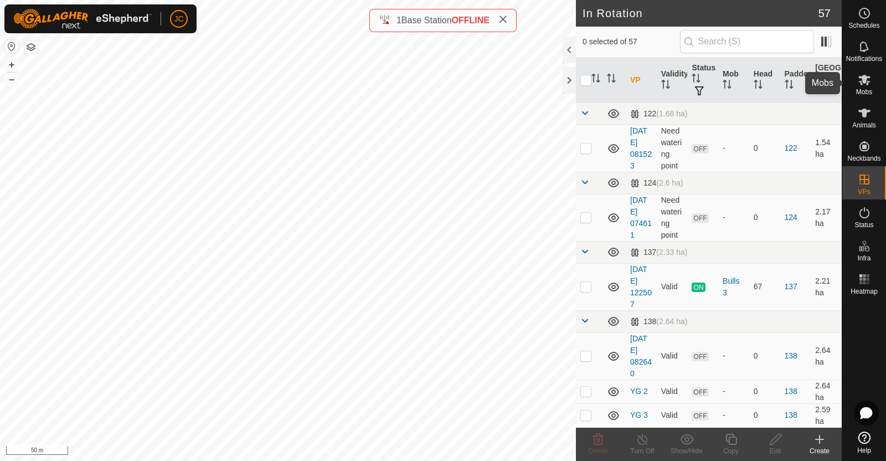
click at [866, 85] on icon at bounding box center [864, 79] width 13 height 13
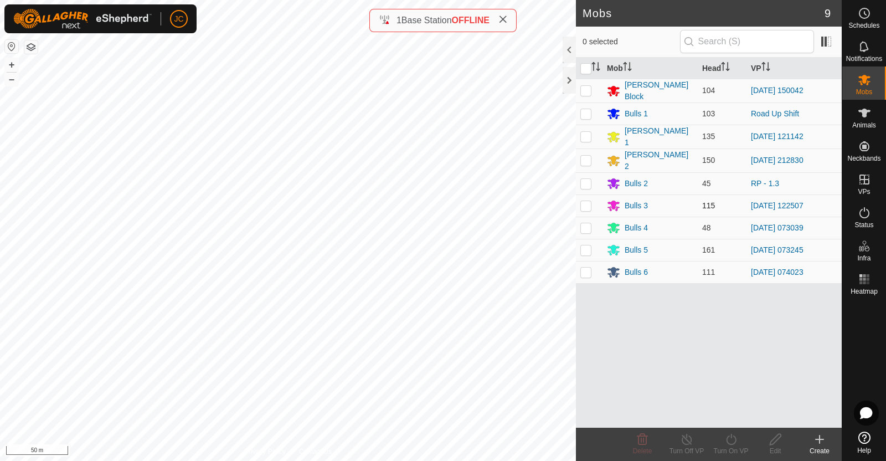
click at [584, 203] on p-checkbox at bounding box center [585, 205] width 11 height 9
checkbox input "true"
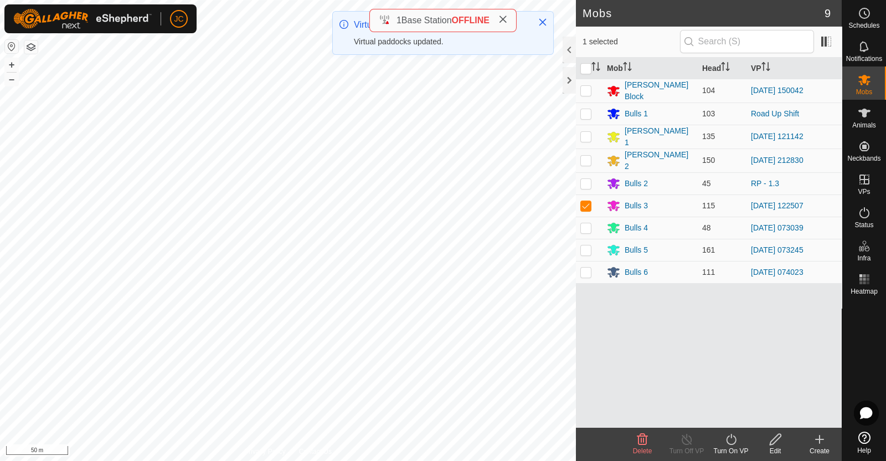
click at [729, 449] on div "Turn On VP" at bounding box center [731, 451] width 44 height 10
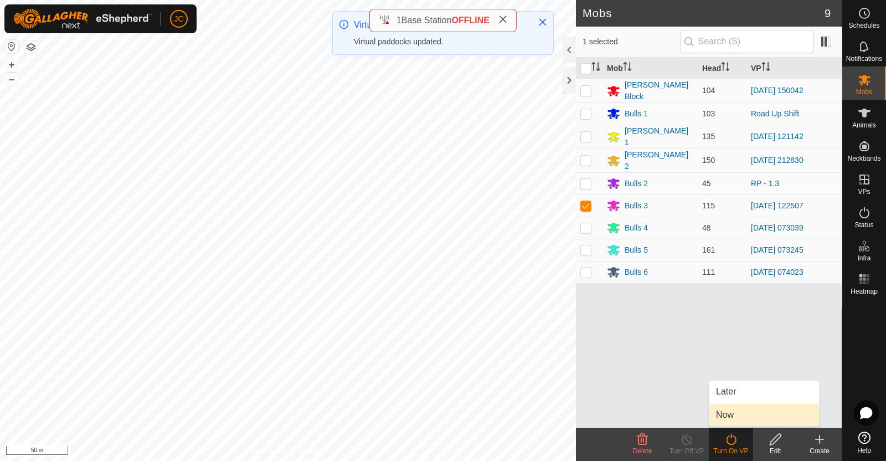
click at [736, 406] on link "Now" at bounding box center [764, 415] width 110 height 22
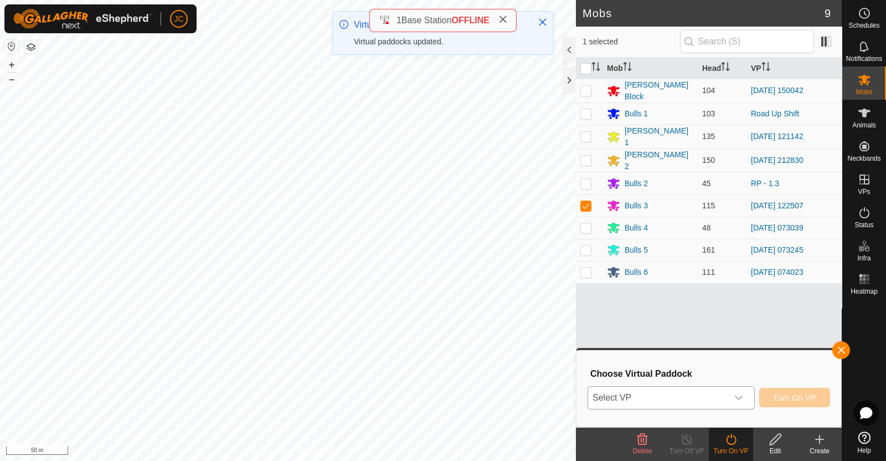
click at [707, 389] on span "Select VP" at bounding box center [658, 398] width 140 height 22
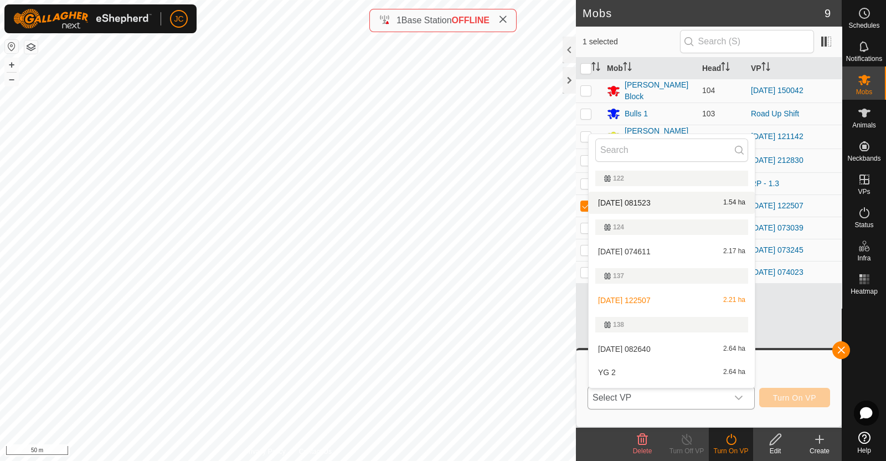
click at [667, 202] on li "2025-08-19 081523 1.54 ha" at bounding box center [672, 203] width 166 height 22
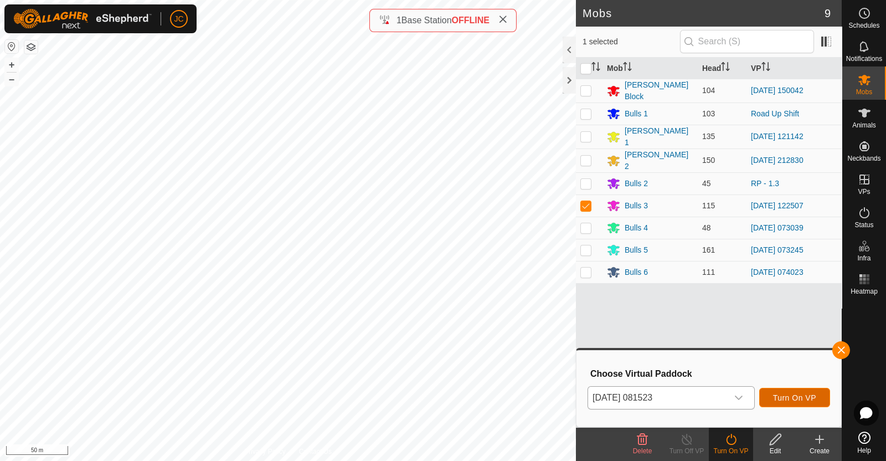
click at [794, 397] on span "Turn On VP" at bounding box center [794, 397] width 43 height 9
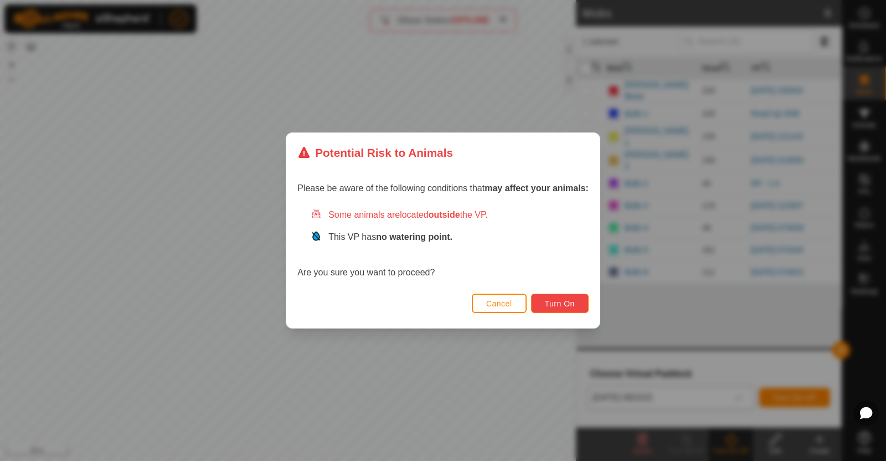
click at [536, 301] on button "Turn On" at bounding box center [560, 303] width 58 height 19
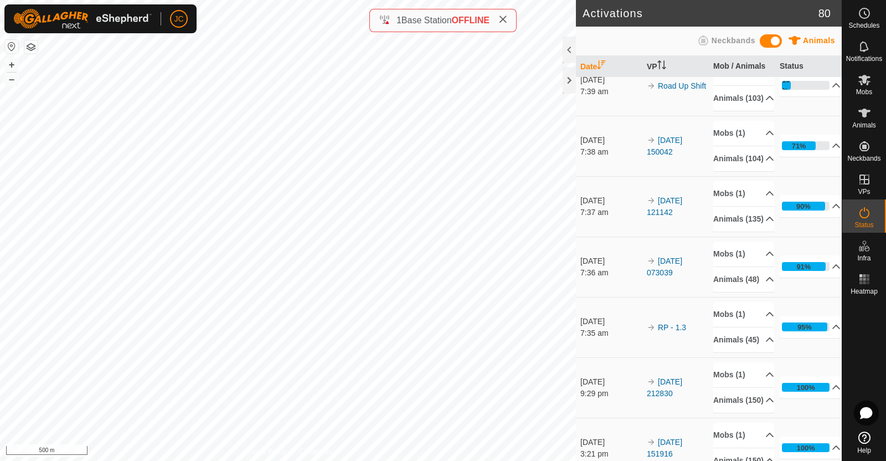
scroll to position [202, 0]
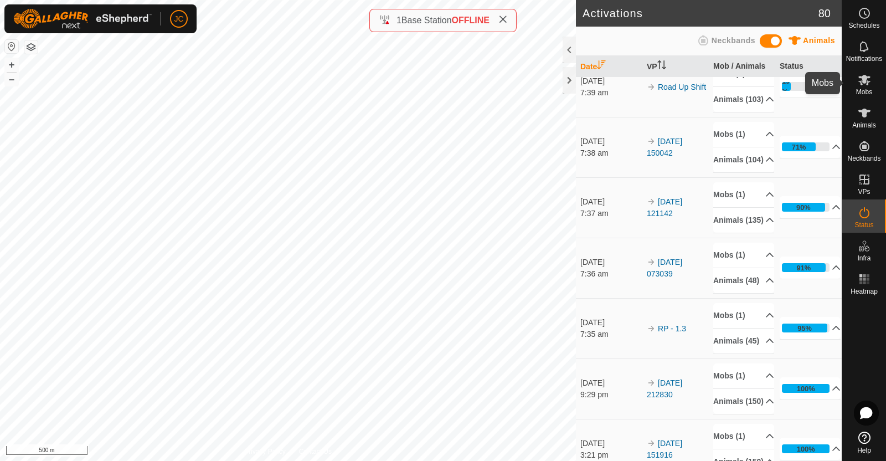
click at [863, 76] on icon at bounding box center [864, 80] width 12 height 11
